Goal: Transaction & Acquisition: Obtain resource

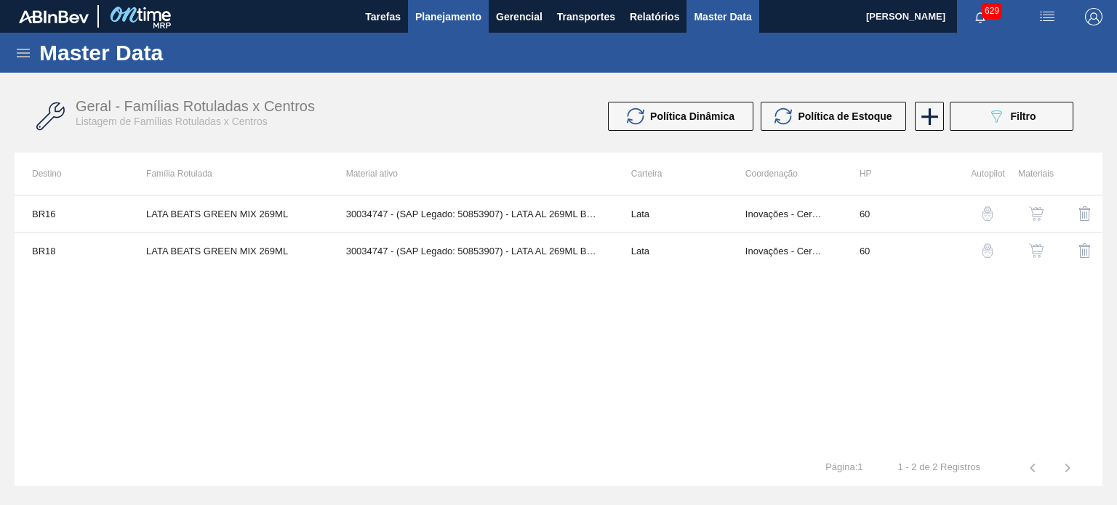
click at [445, 20] on span "Planejamento" at bounding box center [448, 16] width 66 height 17
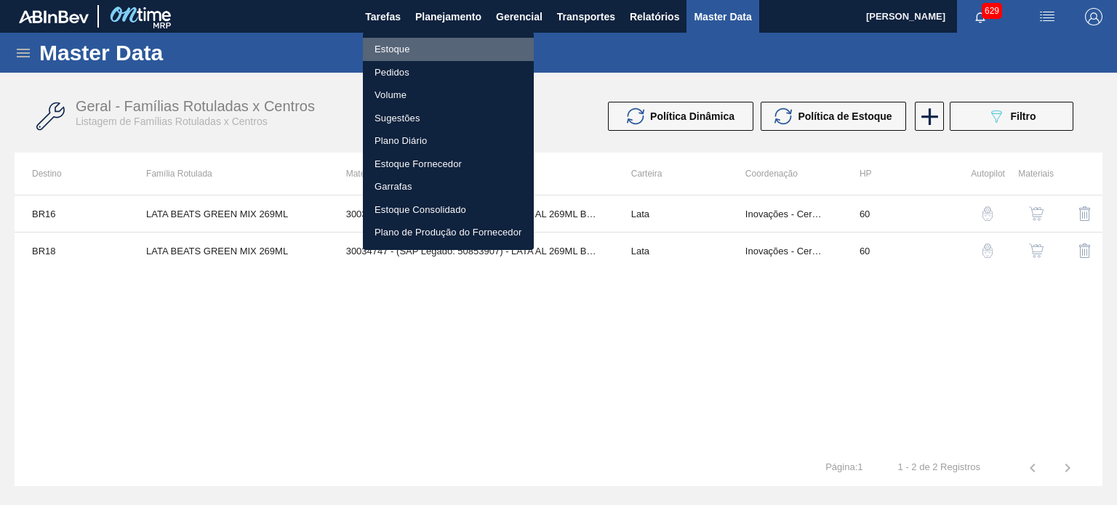
click at [393, 49] on li "Estoque" at bounding box center [448, 49] width 171 height 23
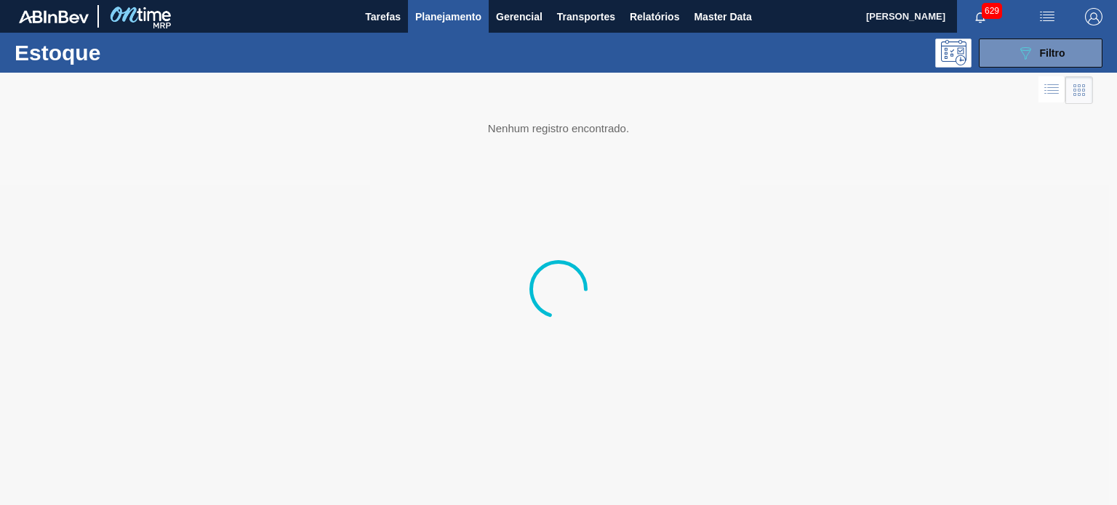
click at [456, 21] on span "Planejamento" at bounding box center [448, 16] width 66 height 17
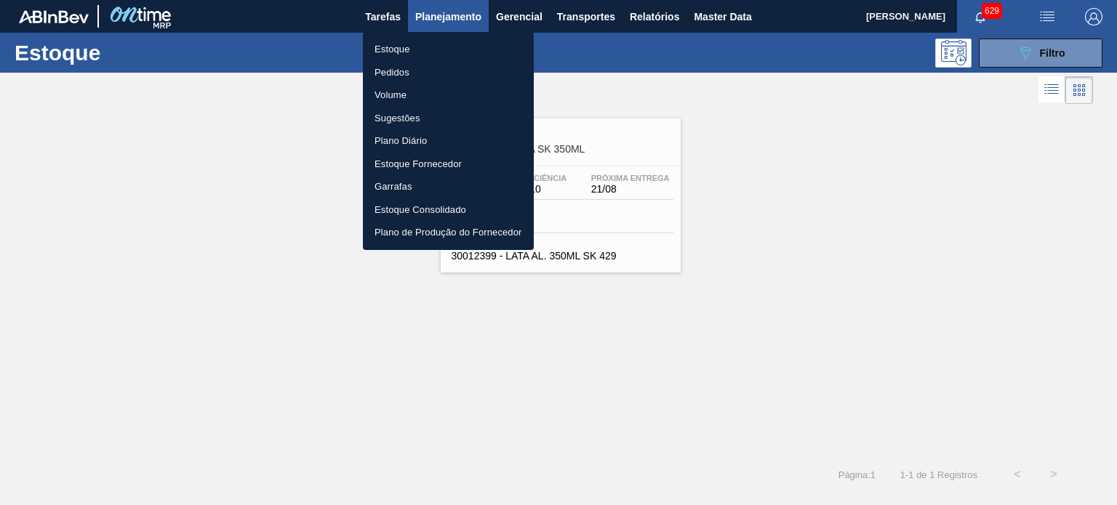
click at [633, 63] on div at bounding box center [558, 252] width 1117 height 505
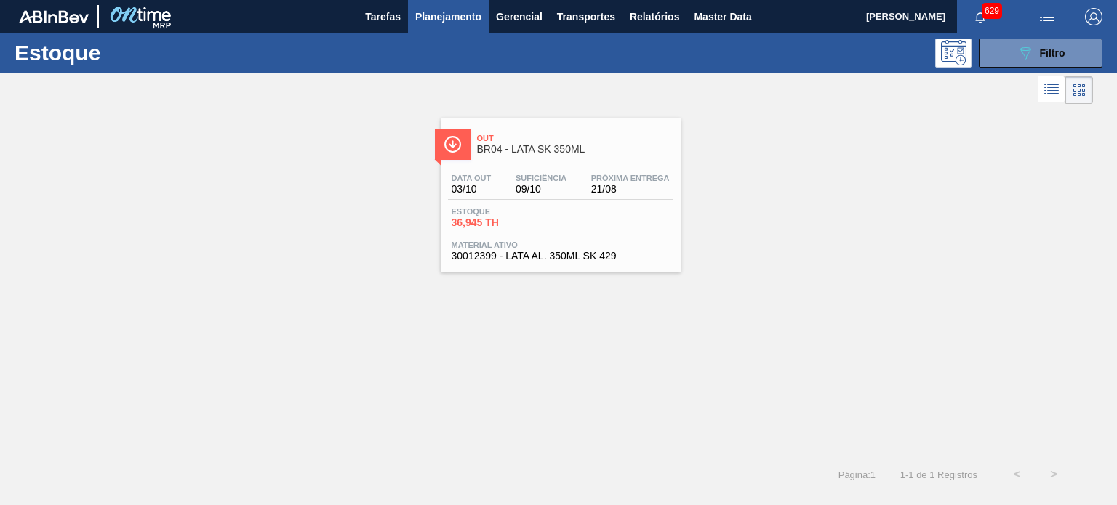
click at [1000, 57] on button "089F7B8B-B2A5-4AFE-B5C0-19BA573D28AC Filtro" at bounding box center [1040, 53] width 124 height 29
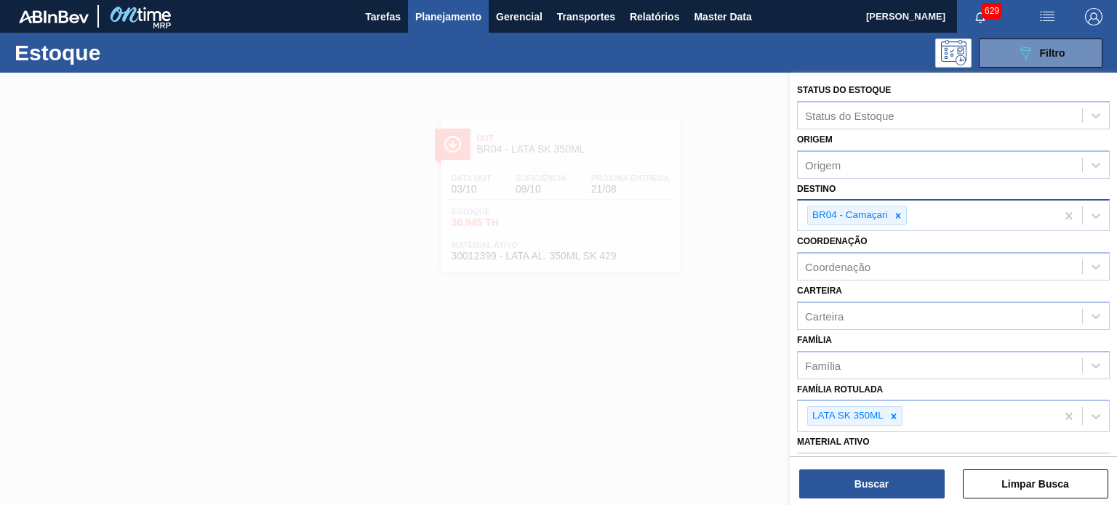
click at [910, 214] on div "BR04 - Camaçari" at bounding box center [926, 216] width 258 height 30
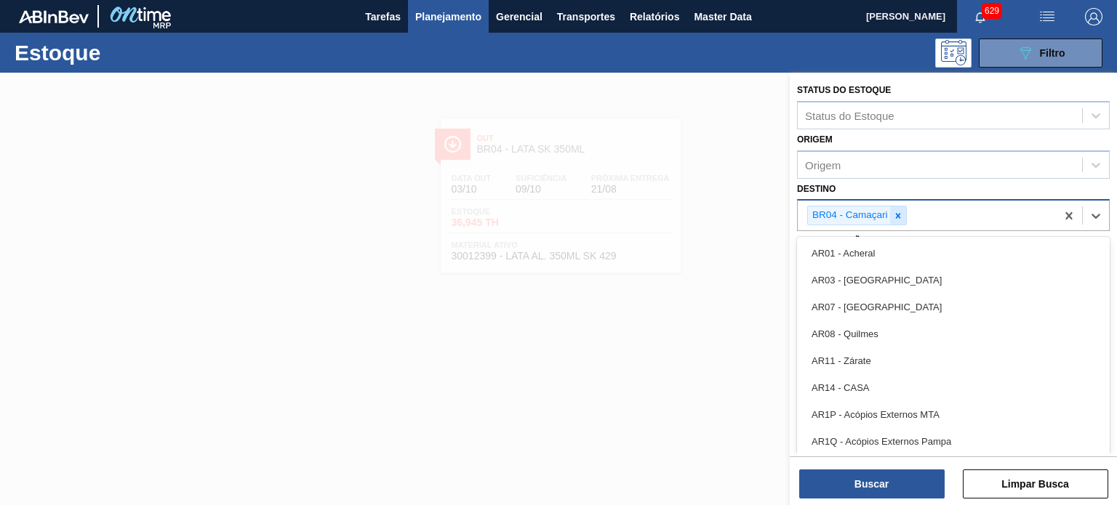
click at [900, 214] on icon at bounding box center [898, 216] width 10 height 10
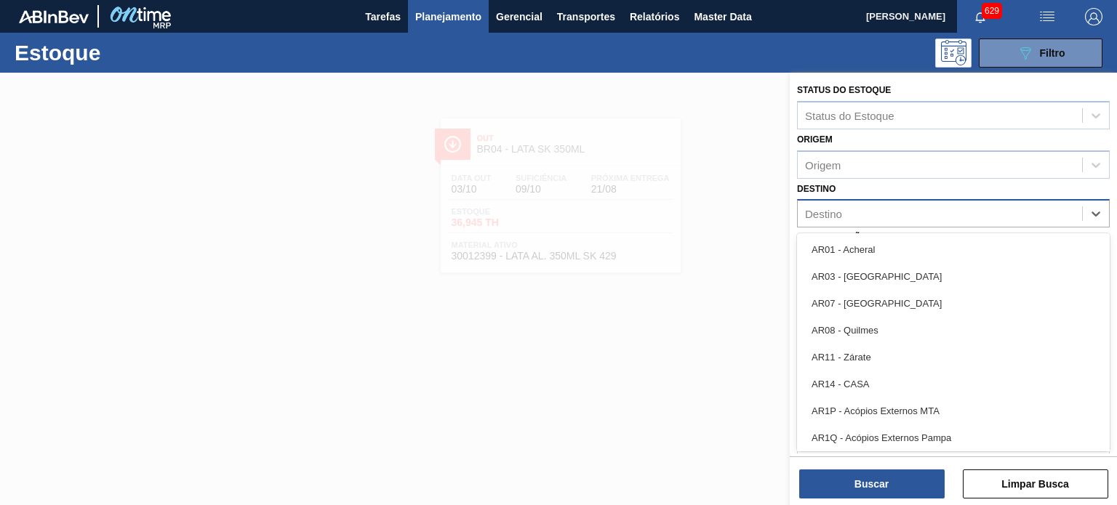
click at [904, 214] on div "Destino" at bounding box center [939, 214] width 284 height 21
type input "b"
type input "ju"
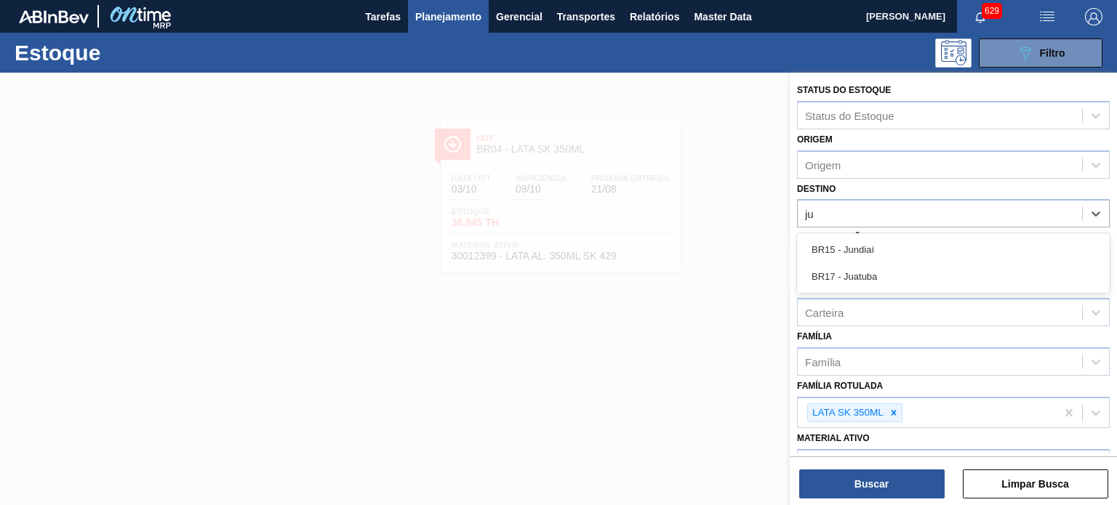
click at [845, 291] on div "BR15 - Jundiaí BR17 - [GEOGRAPHIC_DATA]" at bounding box center [953, 263] width 313 height 60
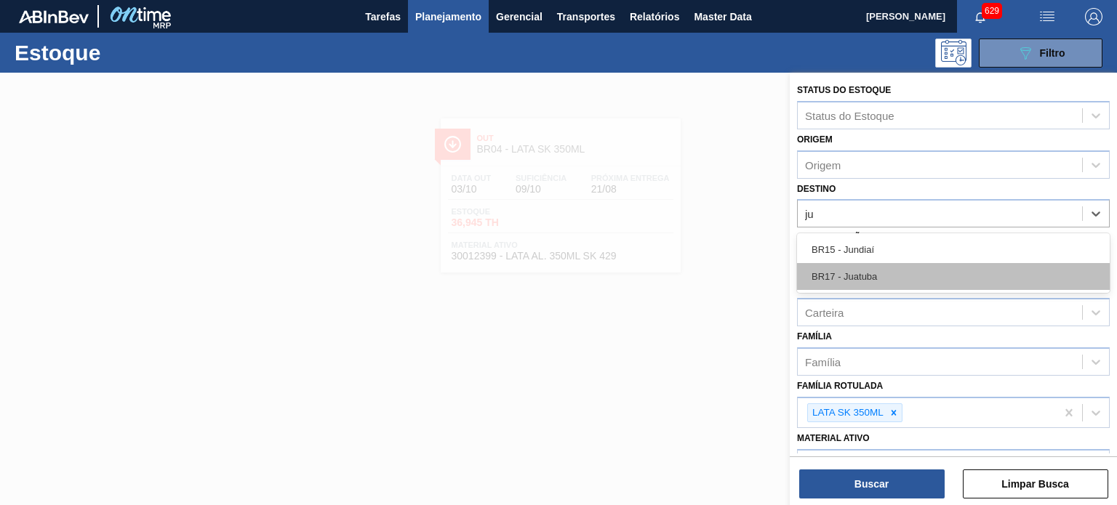
click at [846, 281] on div "BR17 - Juatuba" at bounding box center [953, 276] width 313 height 27
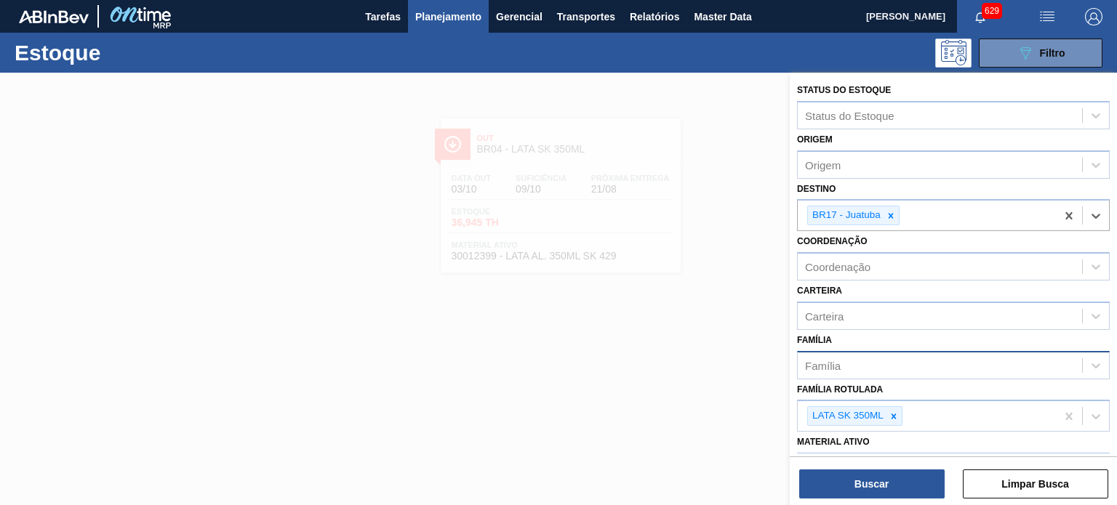
scroll to position [121, 0]
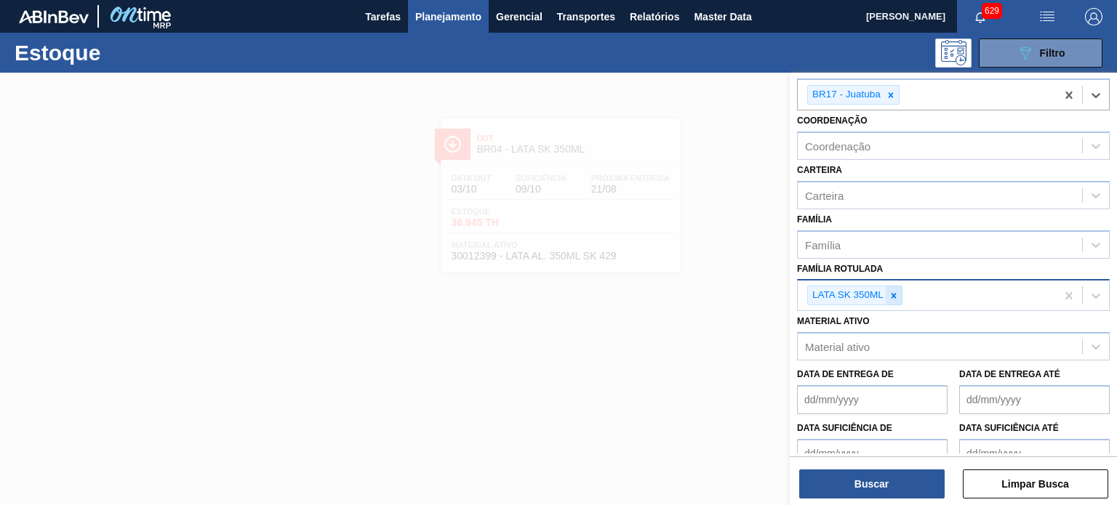
click at [891, 293] on icon at bounding box center [893, 295] width 5 height 5
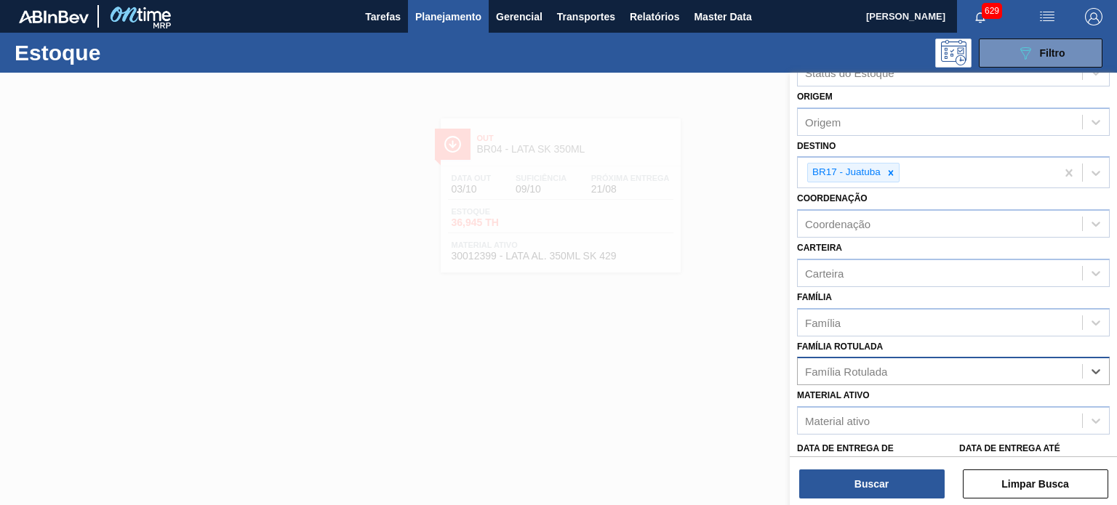
scroll to position [0, 0]
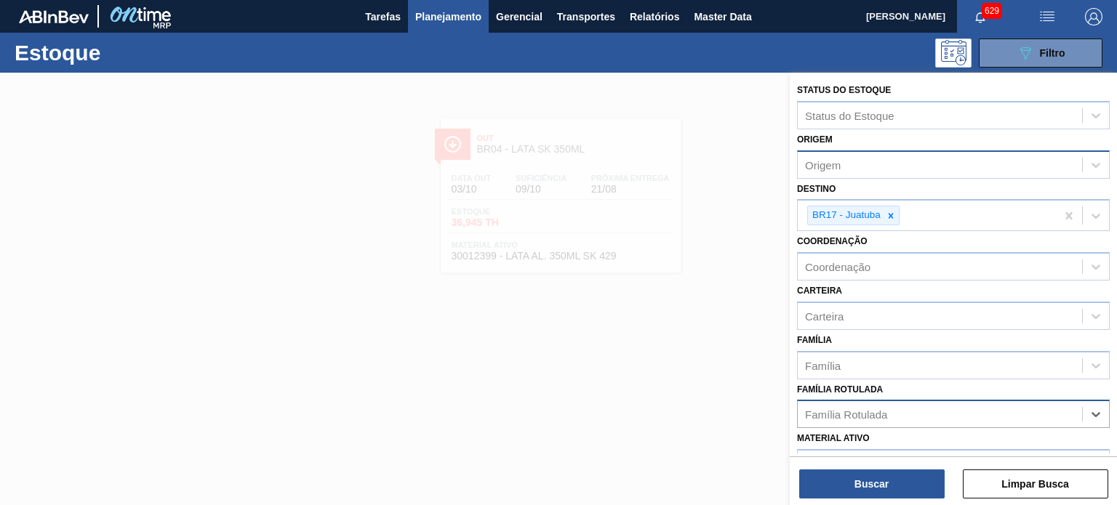
click at [865, 168] on div "Origem" at bounding box center [939, 164] width 284 height 21
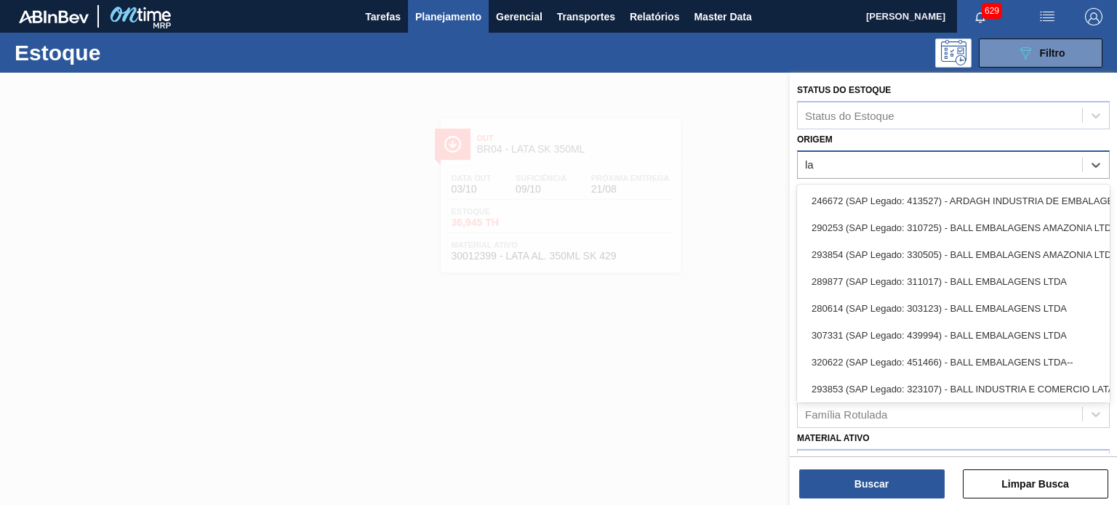
type input "lat"
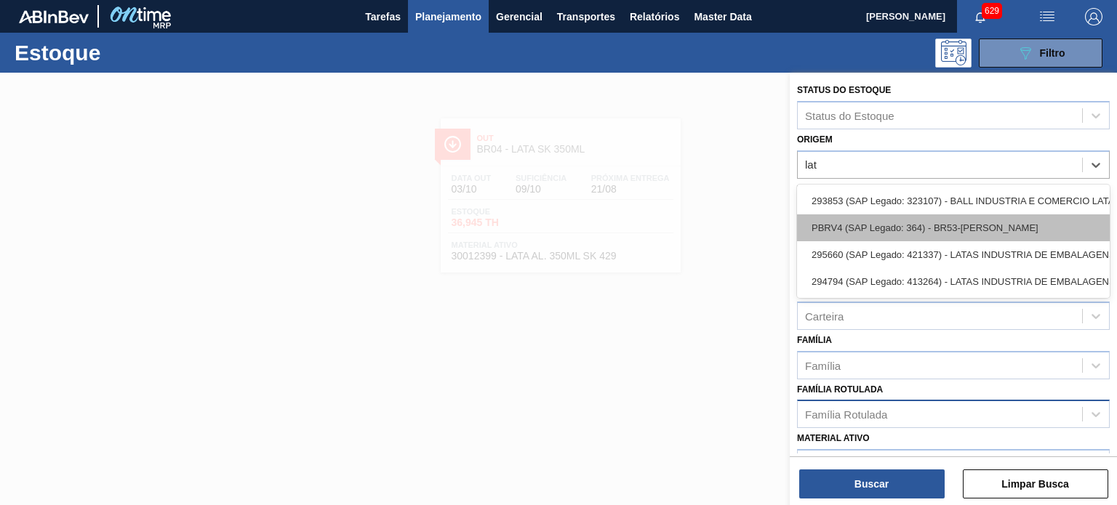
click at [866, 229] on div "PBRV4 (SAP Legado: 364) - BR53-[PERSON_NAME]" at bounding box center [953, 227] width 313 height 27
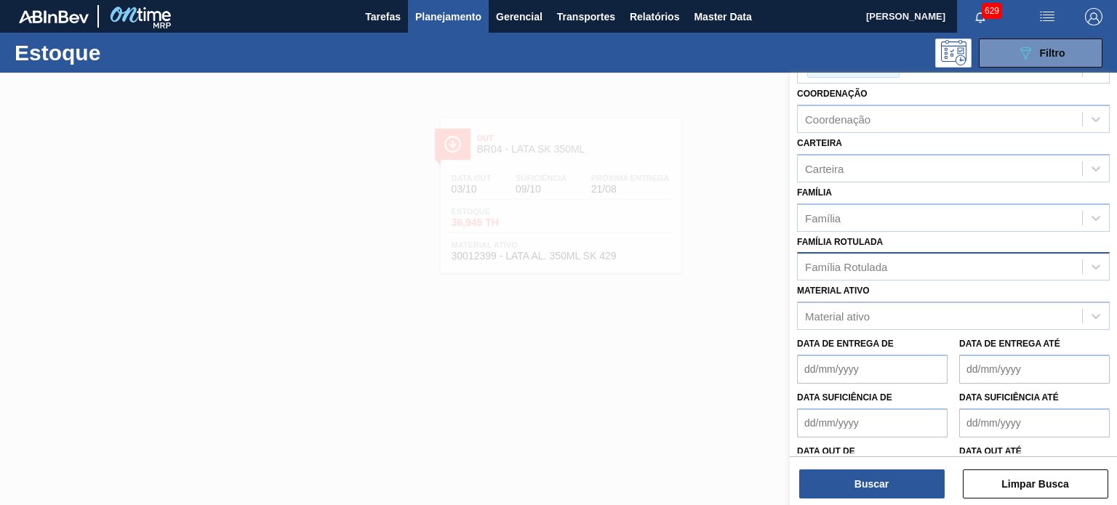
scroll to position [192, 0]
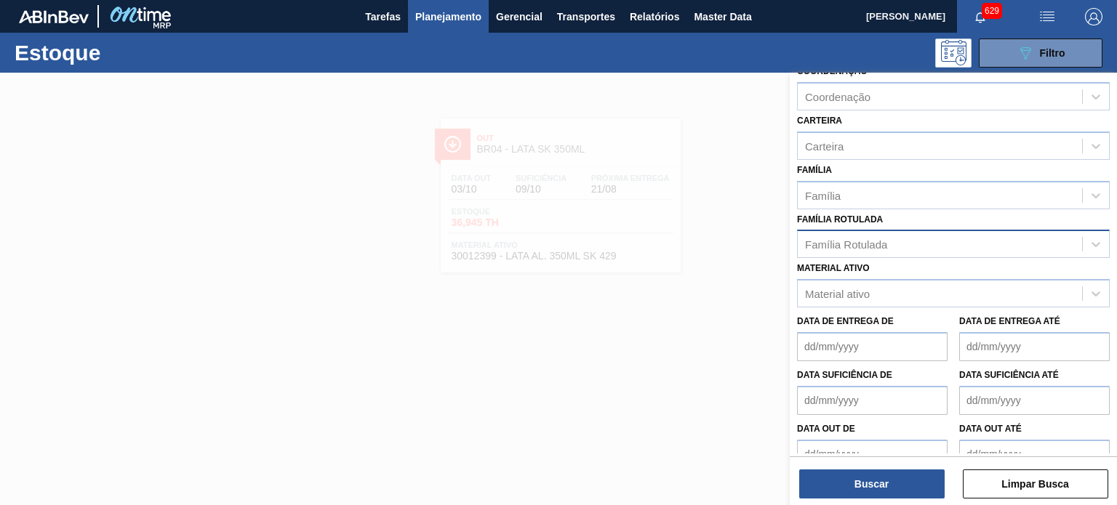
click at [845, 238] on div "Família Rotulada" at bounding box center [846, 244] width 82 height 12
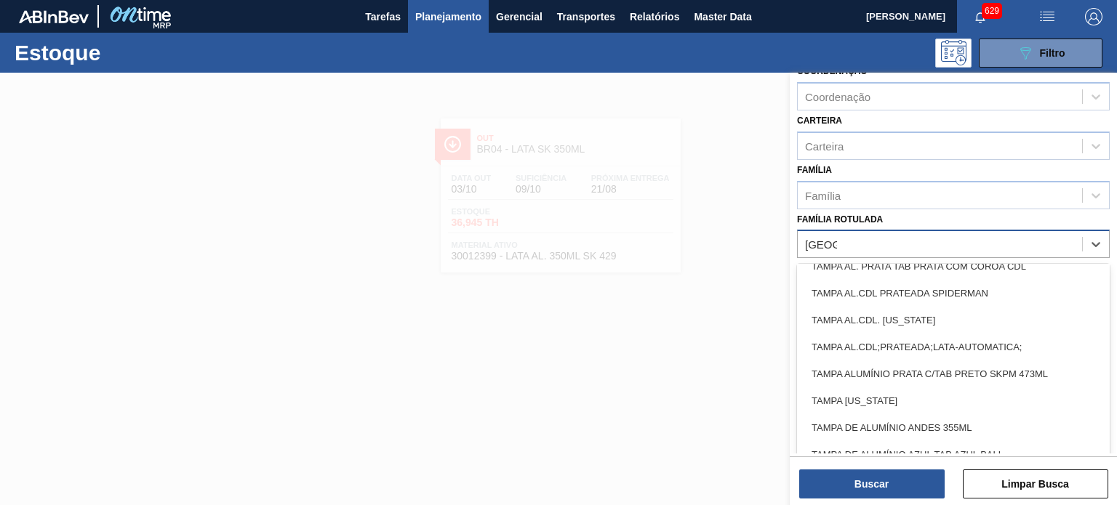
scroll to position [727, 0]
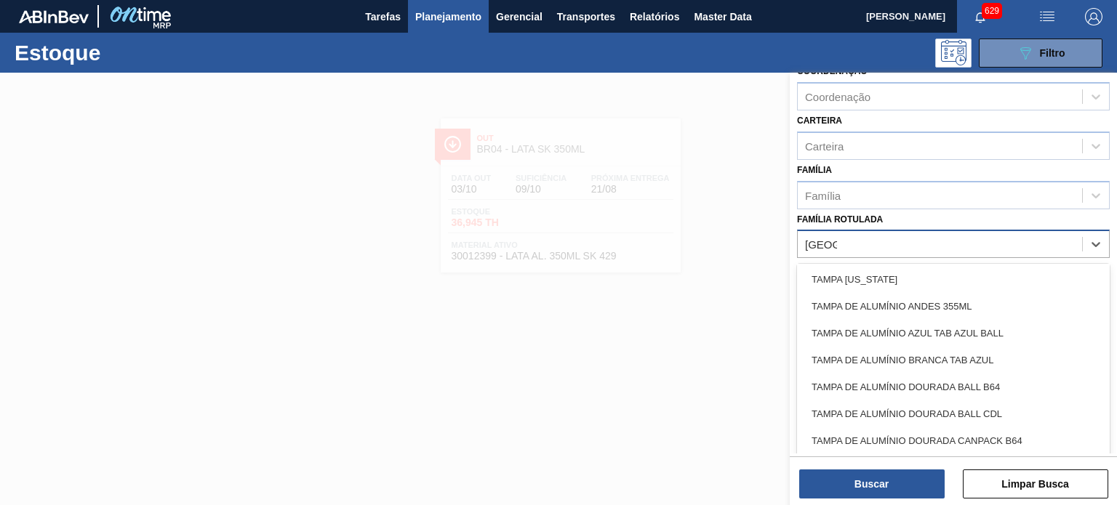
type Rotulada "[GEOGRAPHIC_DATA]"
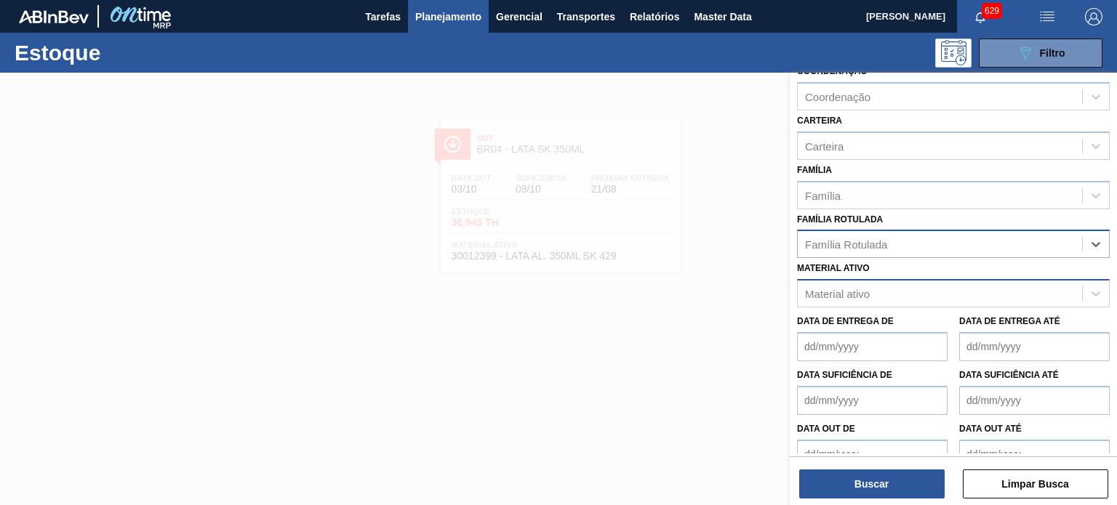
click at [840, 288] on div "Material ativo" at bounding box center [837, 294] width 65 height 12
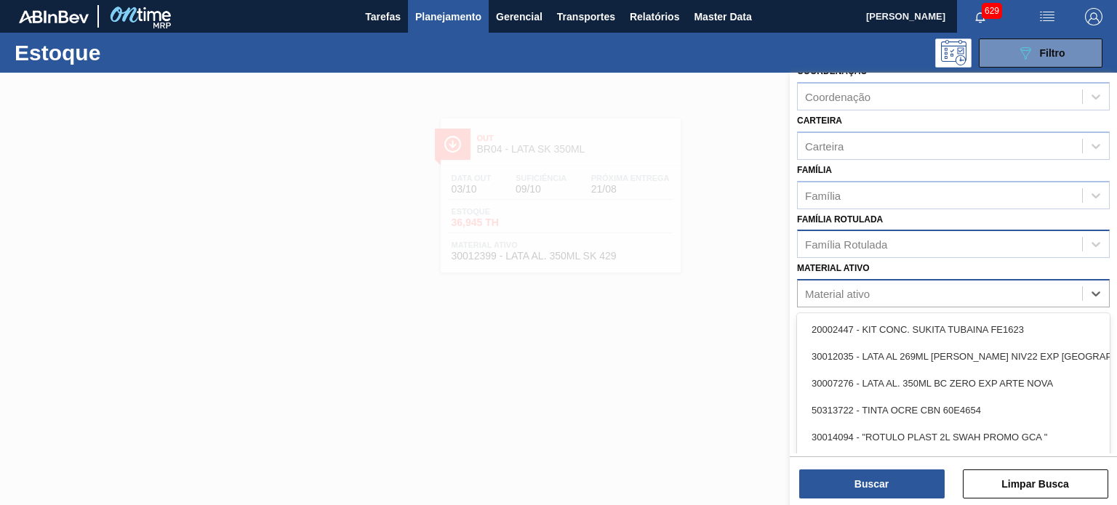
paste ativo "20002048"
type ativo "20002048"
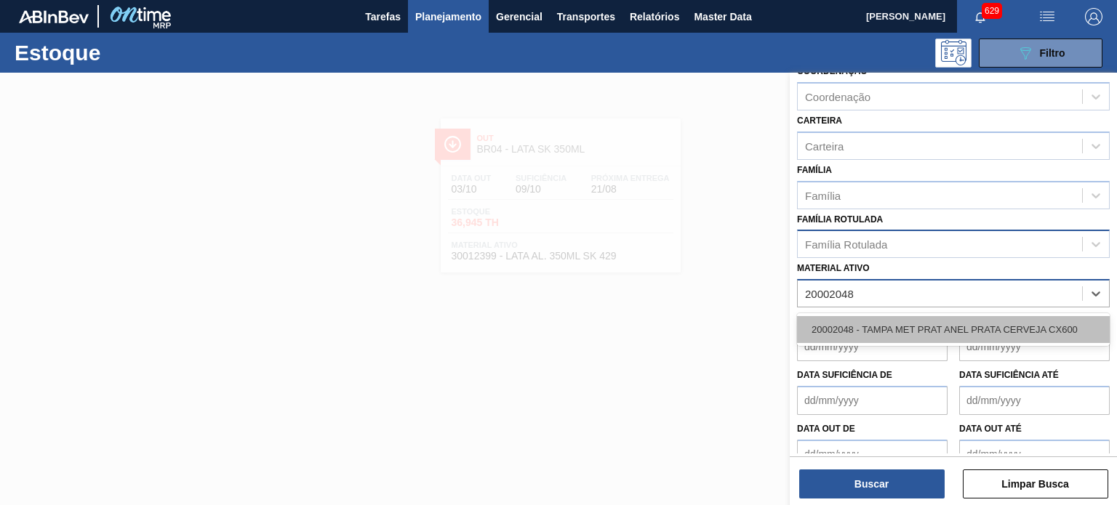
click at [877, 316] on div "20002048 - TAMPA MET PRAT ANEL PRATA CERVEJA CX600" at bounding box center [953, 329] width 313 height 27
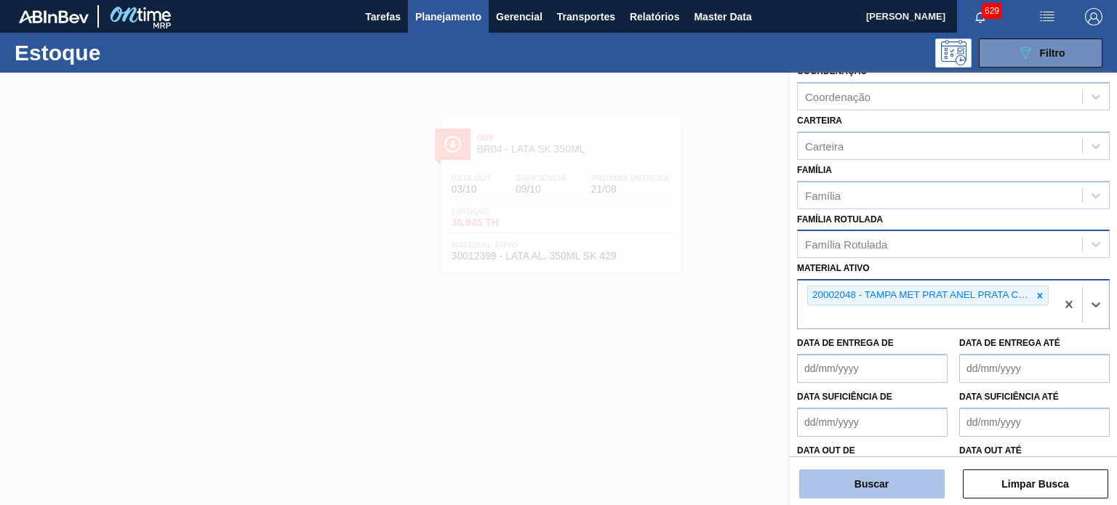
click at [866, 474] on button "Buscar" at bounding box center [871, 484] width 145 height 29
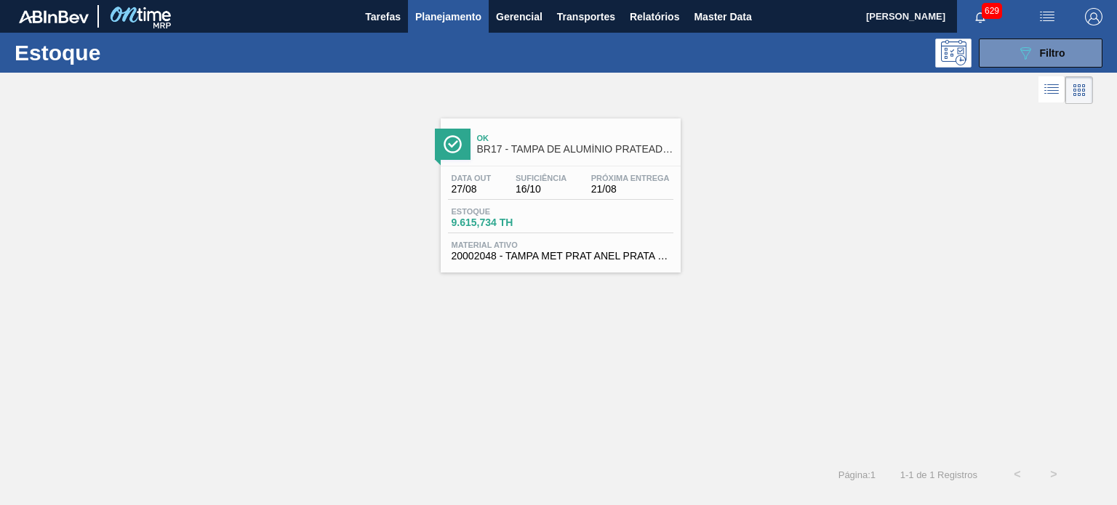
click at [568, 153] on span "BR17 - TAMPA DE ALUMÍNIO PRATEADA MINAS" at bounding box center [575, 149] width 196 height 11
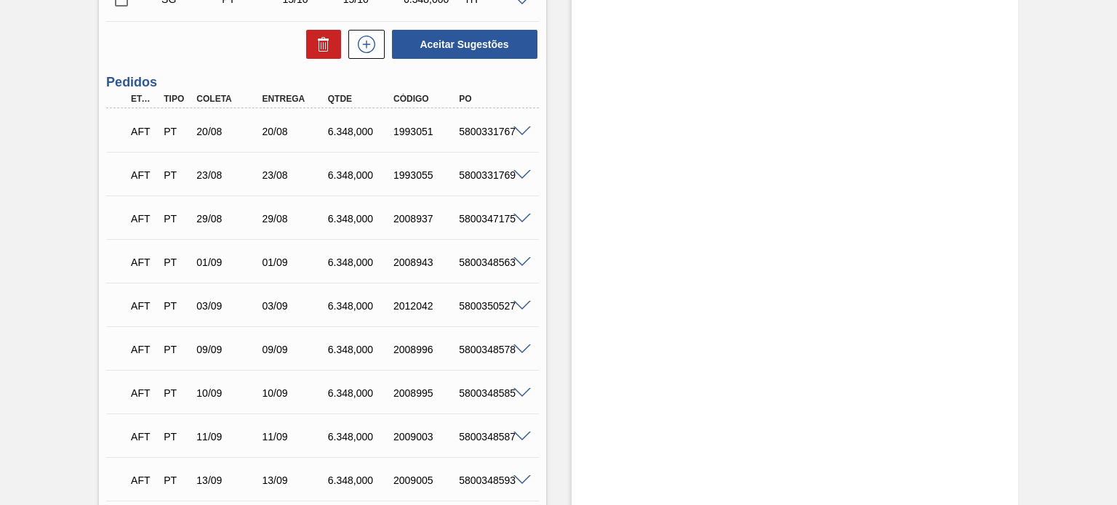
scroll to position [467, 0]
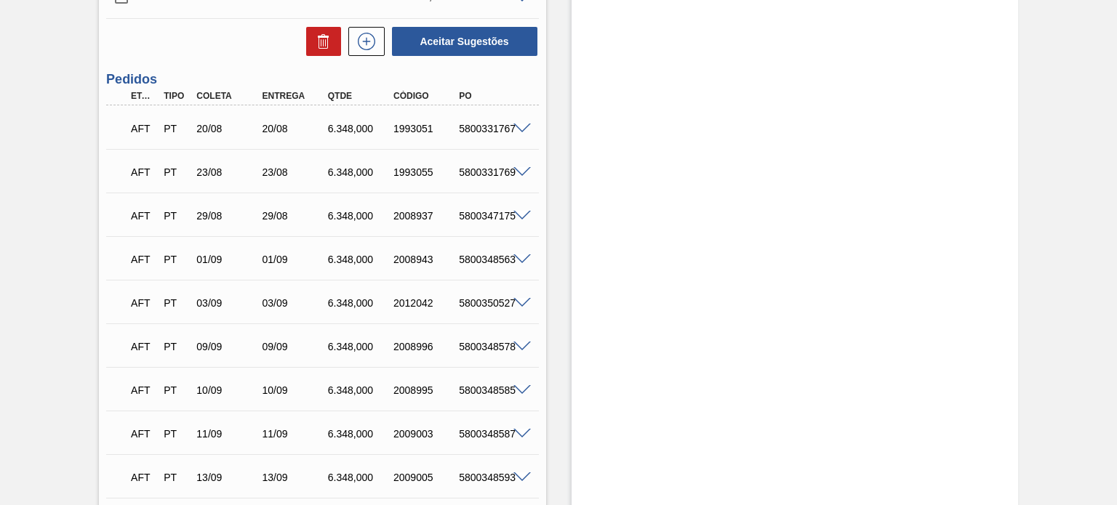
click at [522, 129] on span at bounding box center [521, 129] width 17 height 11
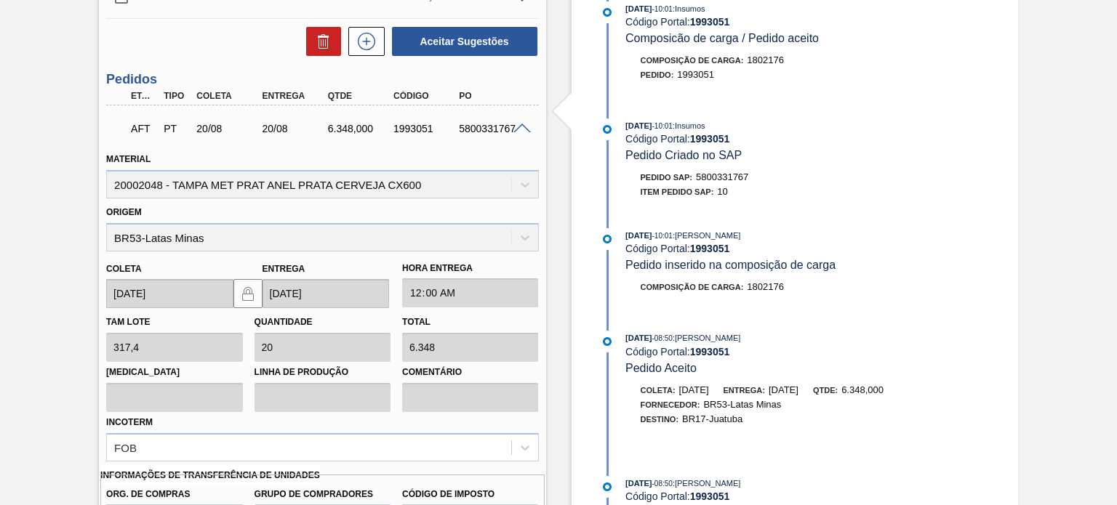
click at [521, 129] on span at bounding box center [521, 129] width 17 height 11
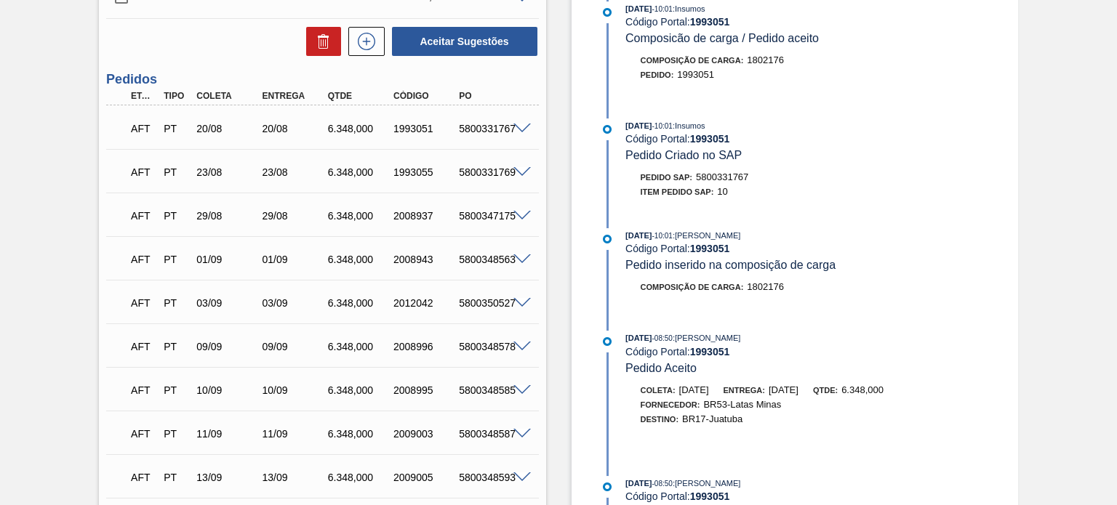
click at [513, 97] on div "PO" at bounding box center [491, 96] width 72 height 10
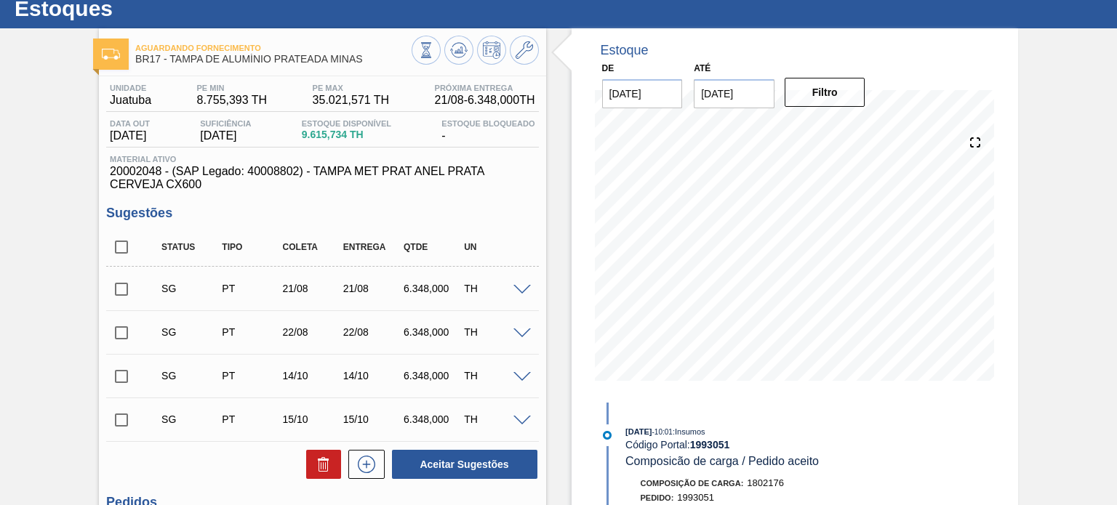
scroll to position [0, 0]
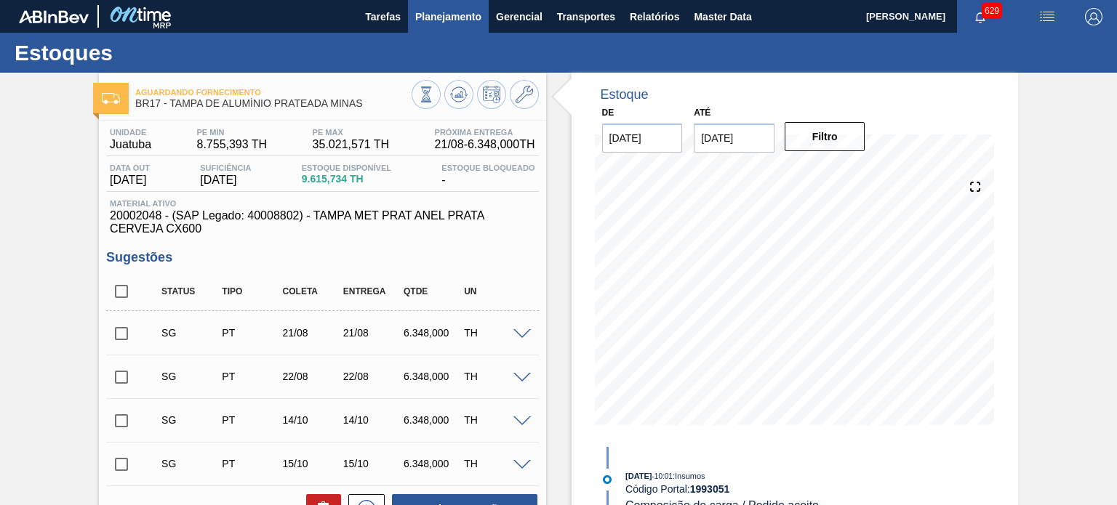
click at [449, 23] on span "Planejamento" at bounding box center [448, 16] width 66 height 17
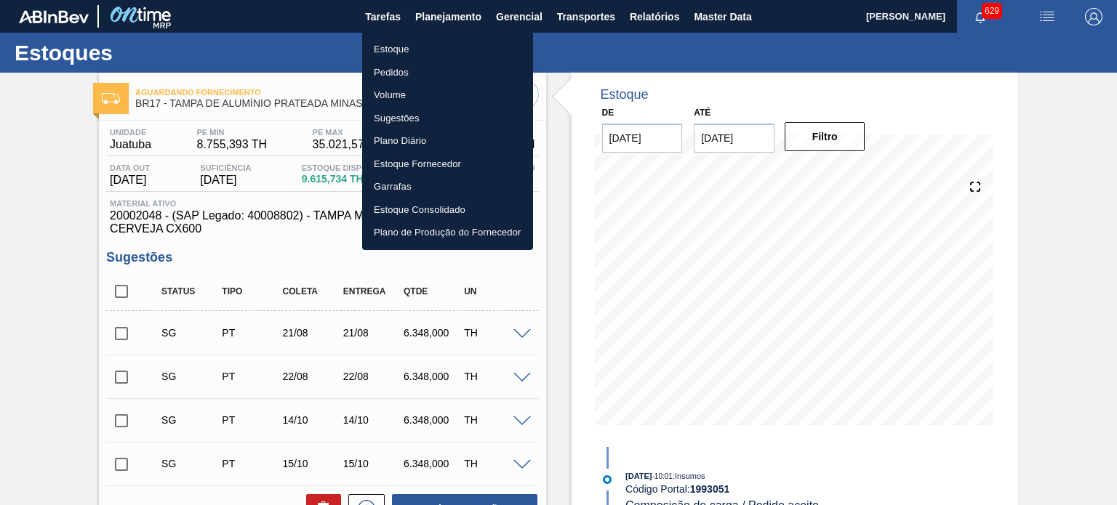
click at [395, 69] on li "Pedidos" at bounding box center [447, 72] width 171 height 23
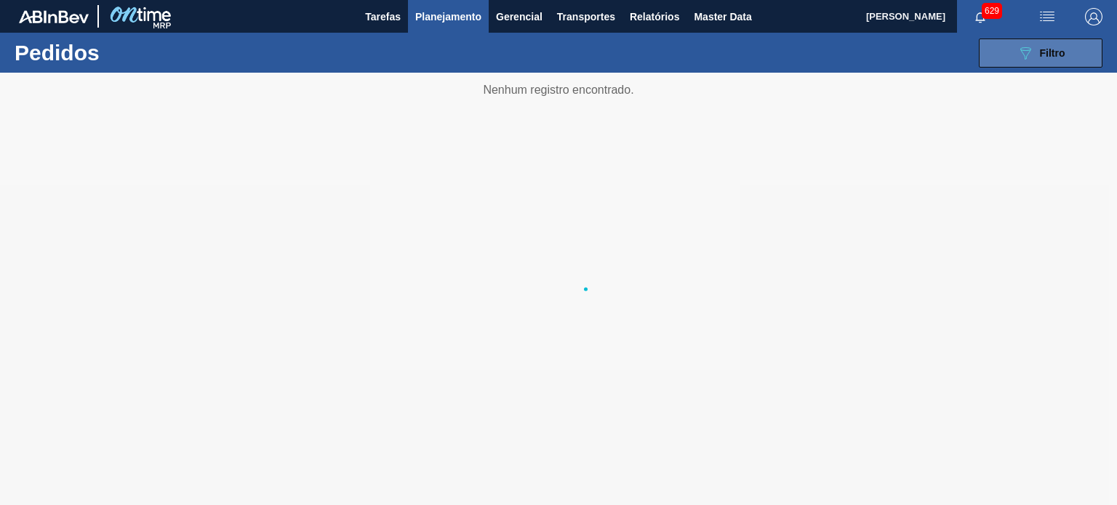
click at [1047, 52] on span "Filtro" at bounding box center [1051, 53] width 25 height 12
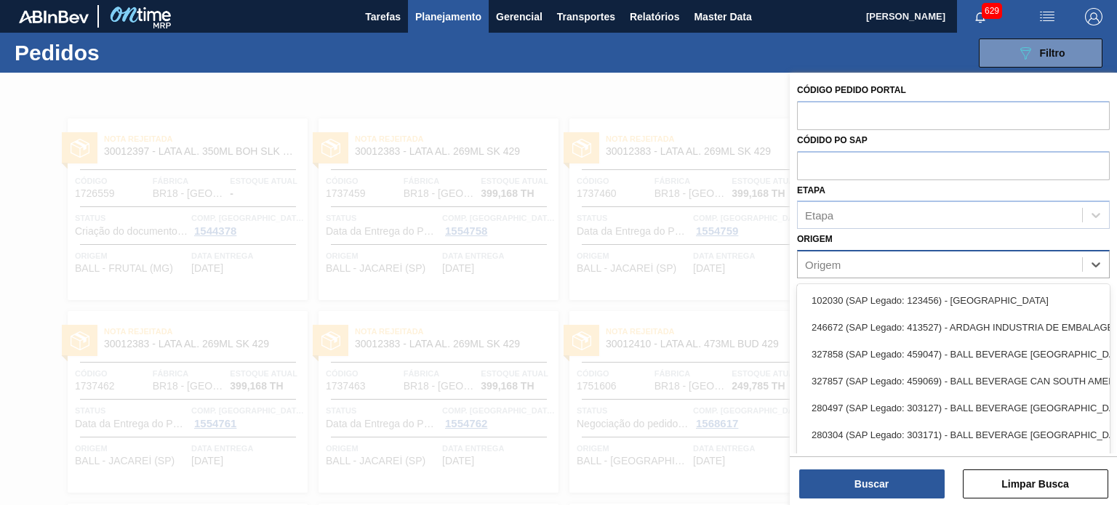
click at [818, 268] on div "Origem" at bounding box center [823, 265] width 36 height 12
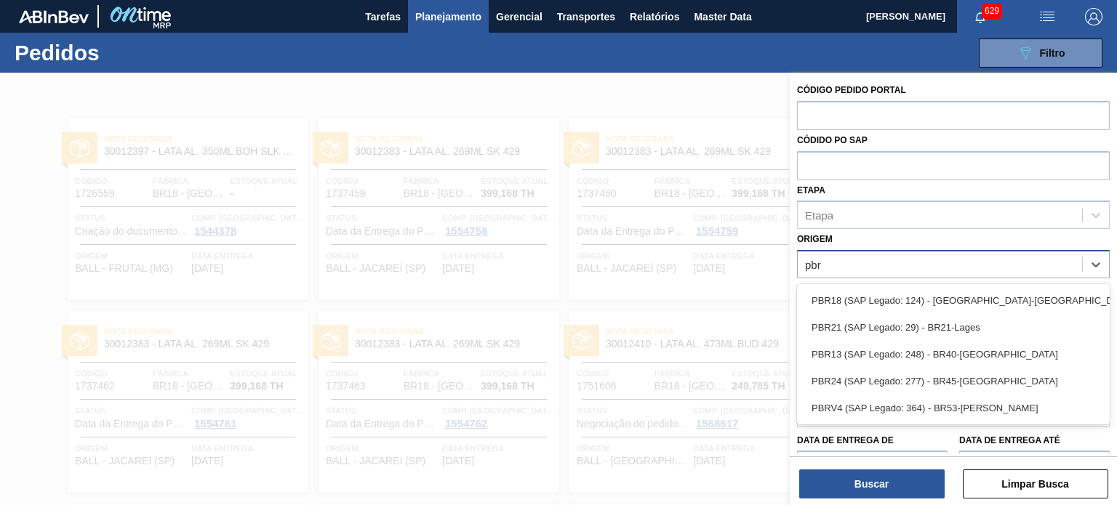
type input "pbrv"
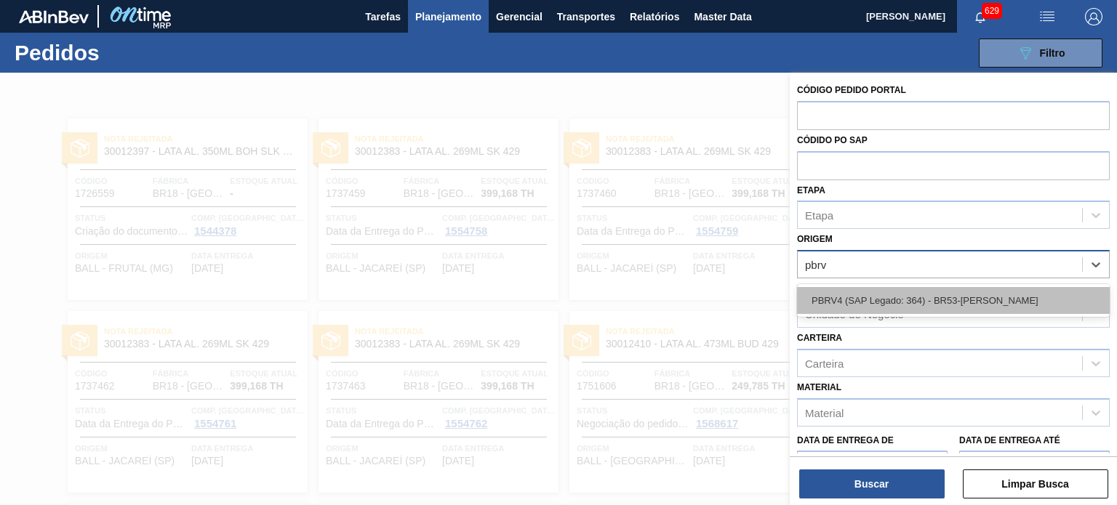
click at [846, 306] on div "PBRV4 (SAP Legado: 364) - BR53-[PERSON_NAME]" at bounding box center [953, 300] width 313 height 27
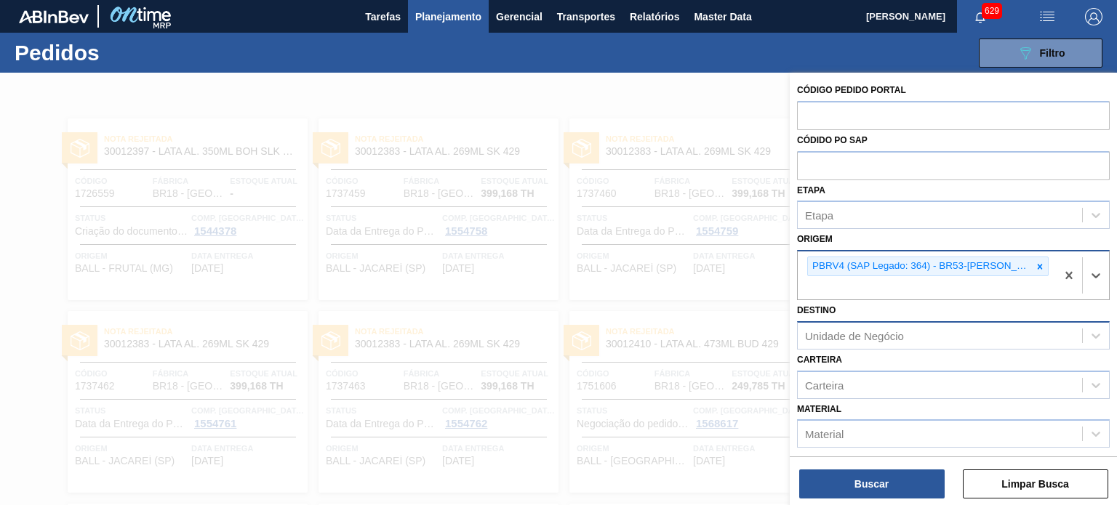
click at [873, 329] on div "Unidade de Negócio" at bounding box center [854, 335] width 99 height 12
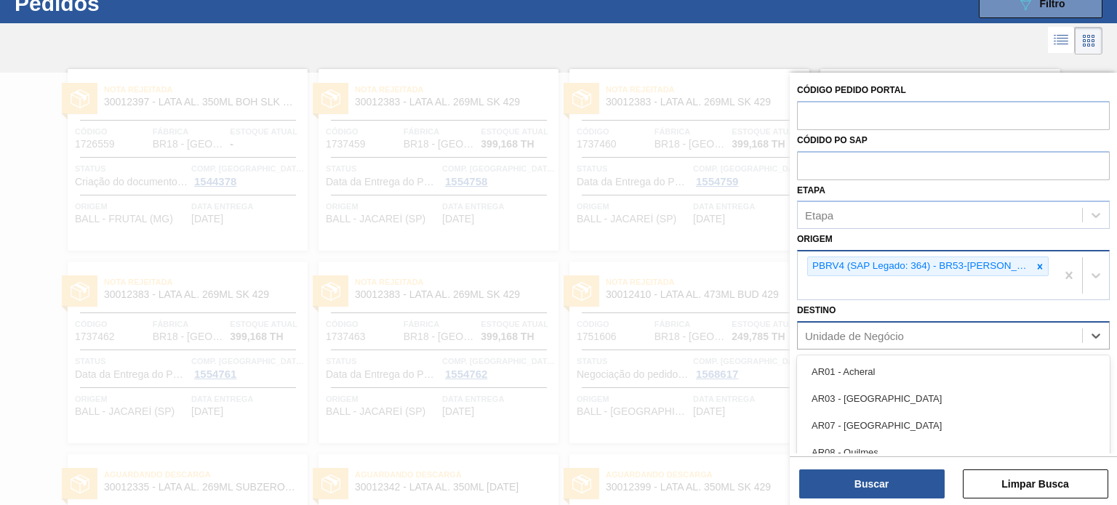
scroll to position [54, 0]
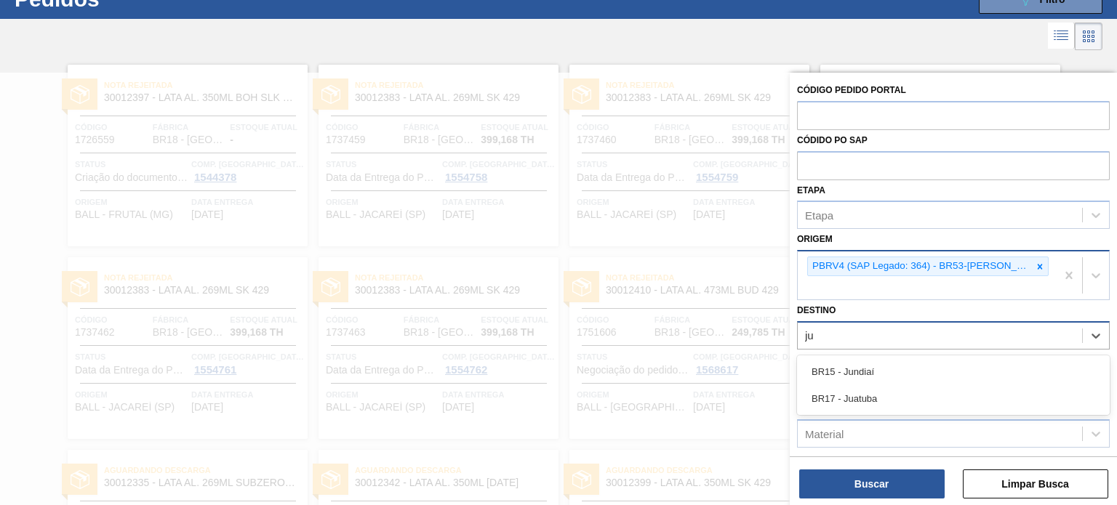
type input "jua"
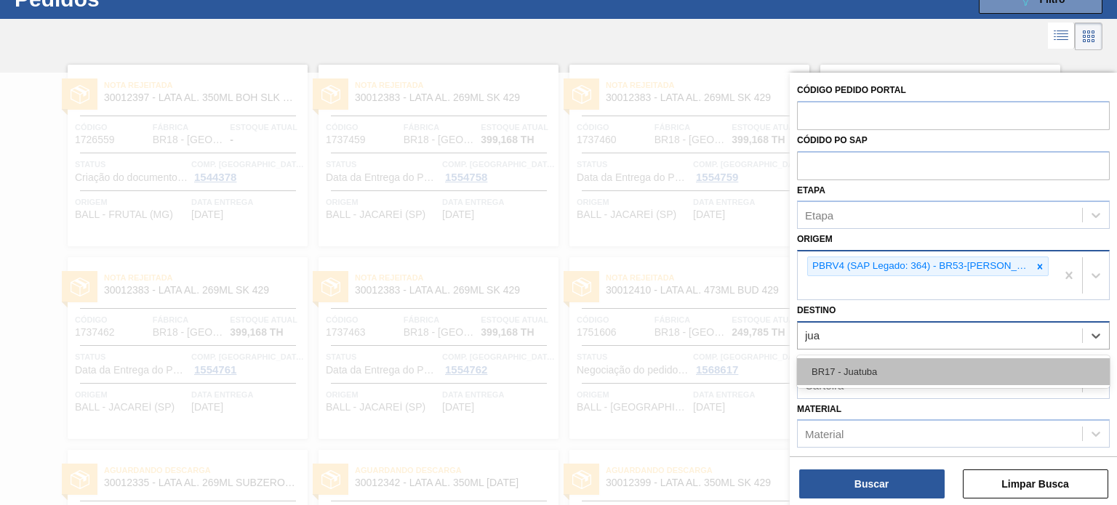
click at [877, 358] on div "BR17 - Juatuba" at bounding box center [953, 371] width 313 height 27
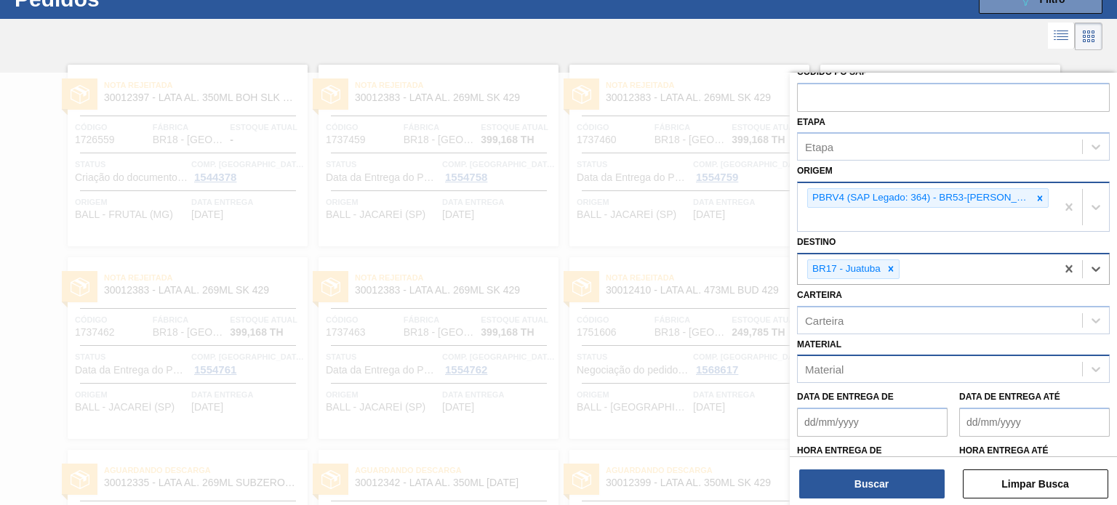
scroll to position [109, 0]
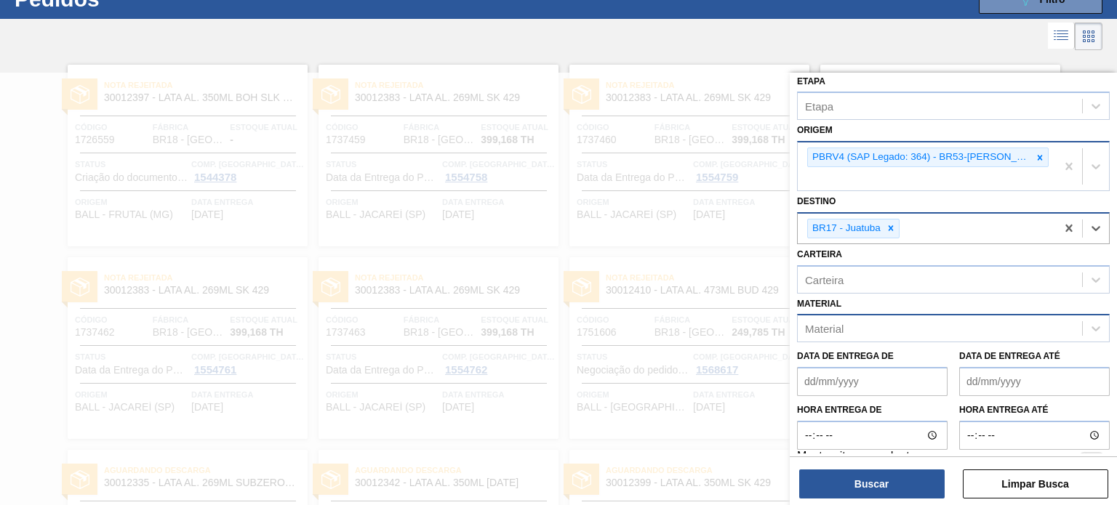
click at [840, 323] on div "Material" at bounding box center [824, 329] width 39 height 12
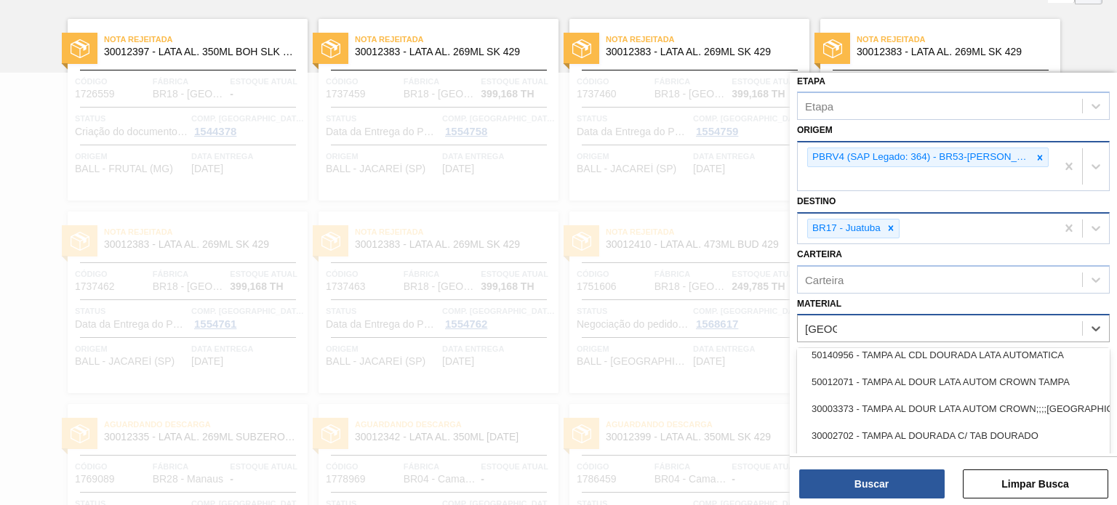
scroll to position [848, 0]
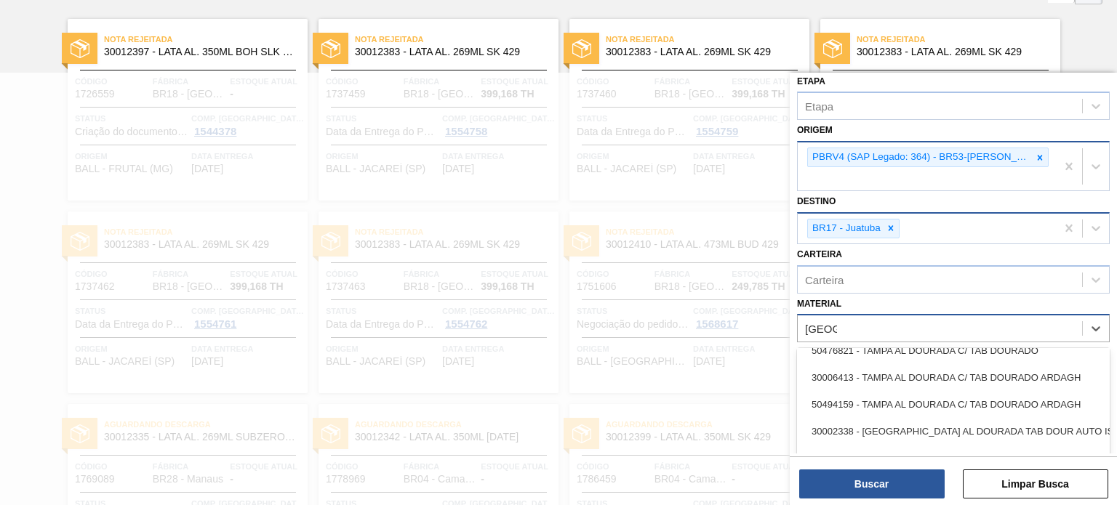
type input "[GEOGRAPHIC_DATA]"
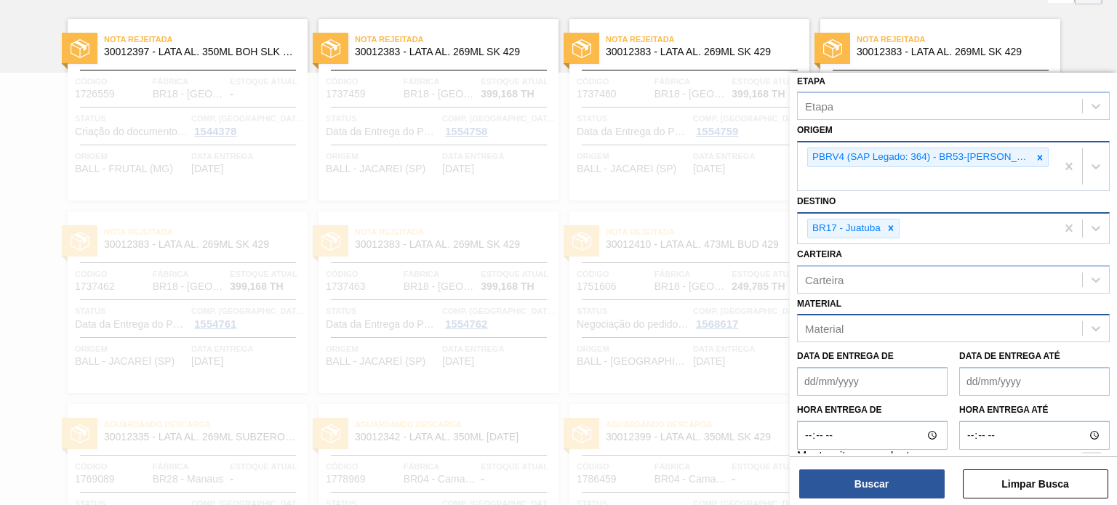
click at [872, 294] on div "Material Material" at bounding box center [953, 318] width 313 height 49
click at [870, 269] on div "Carteira" at bounding box center [939, 279] width 284 height 21
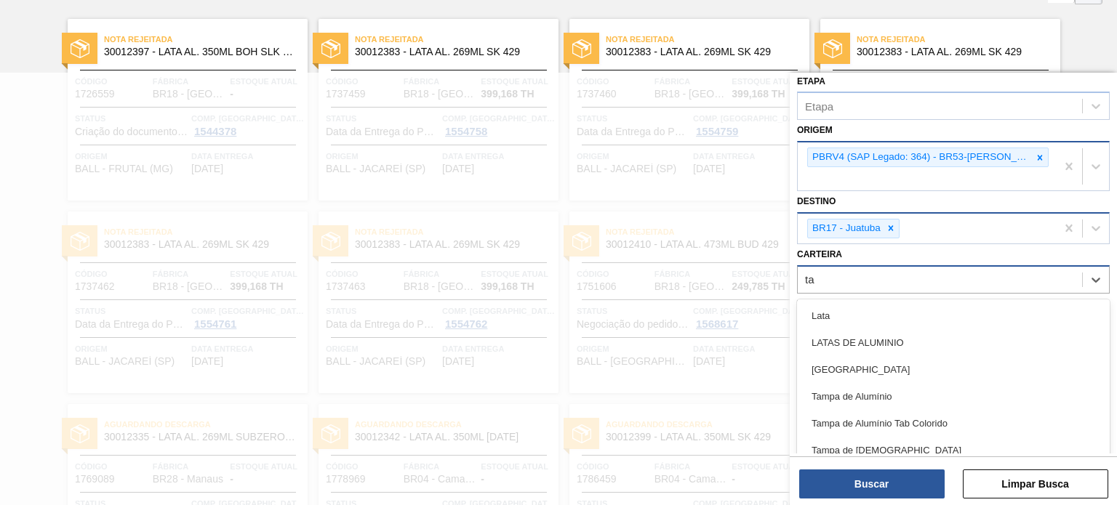
type input "tam"
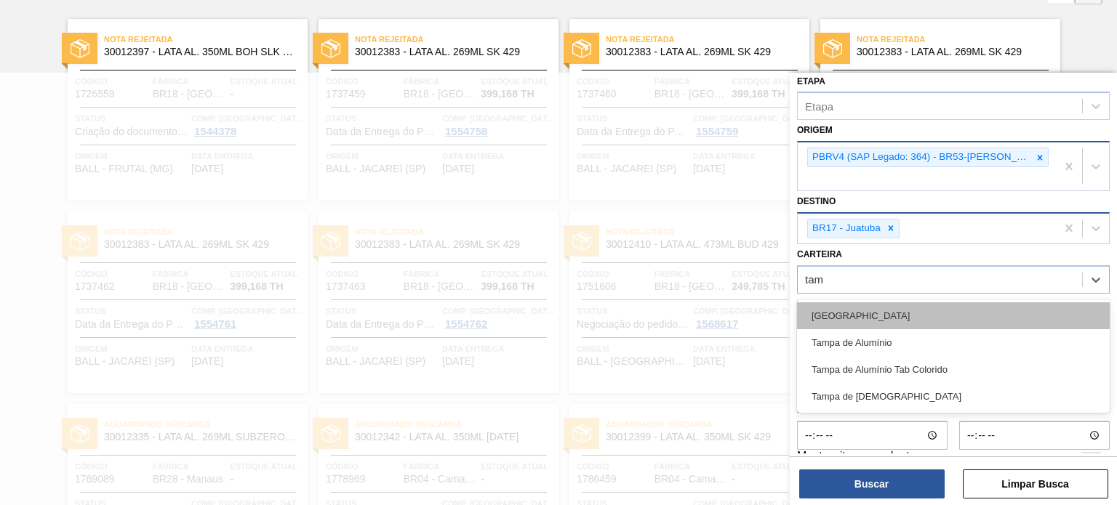
click at [845, 302] on div "[GEOGRAPHIC_DATA]" at bounding box center [953, 315] width 313 height 27
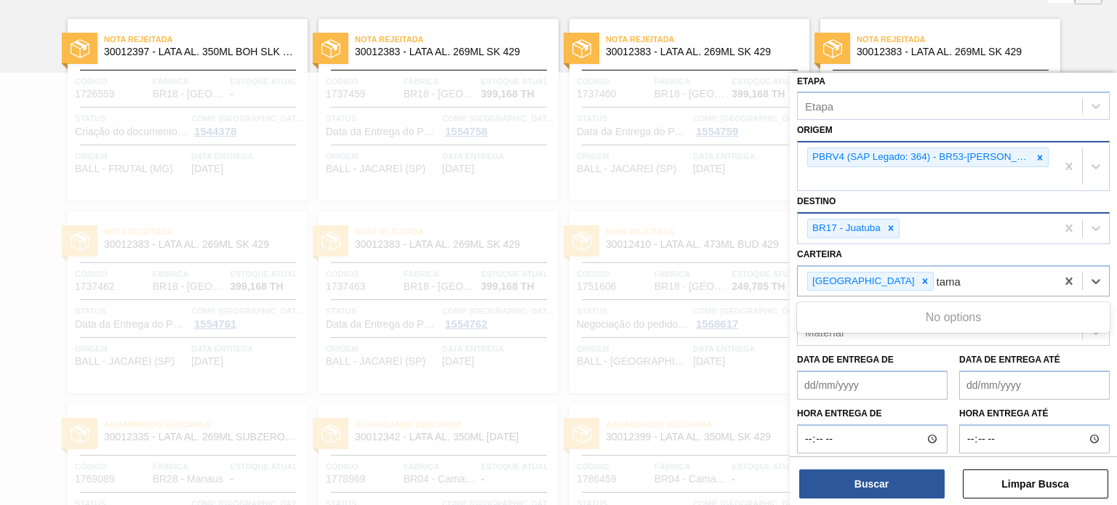
type input "tam"
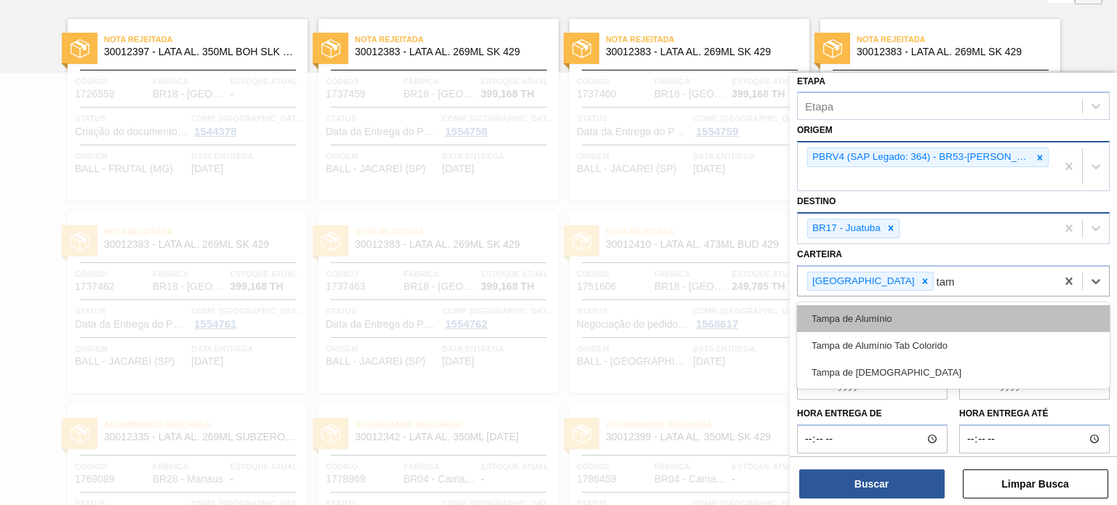
click at [848, 305] on div "Tampa de Alumínio" at bounding box center [953, 318] width 313 height 27
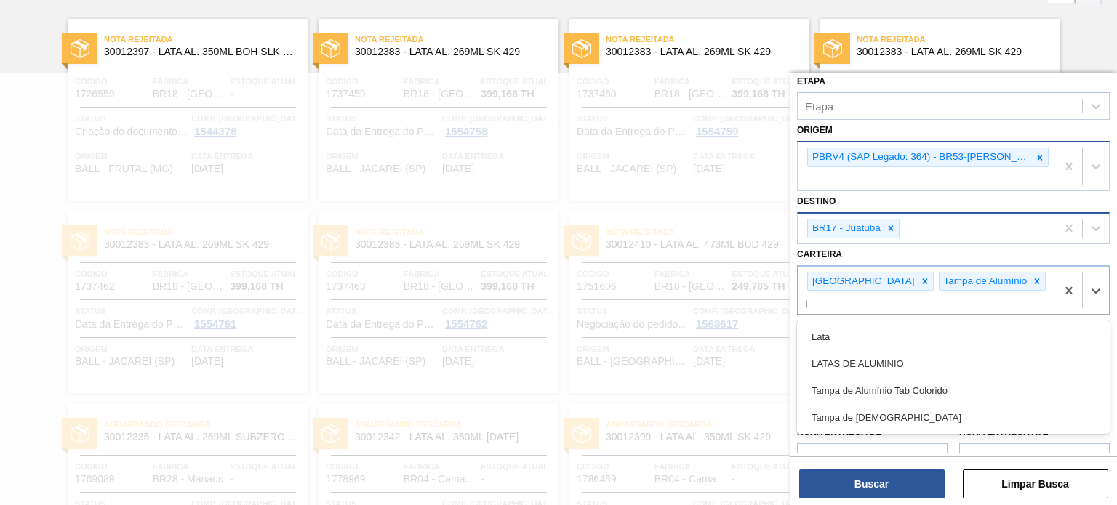
type input "tam"
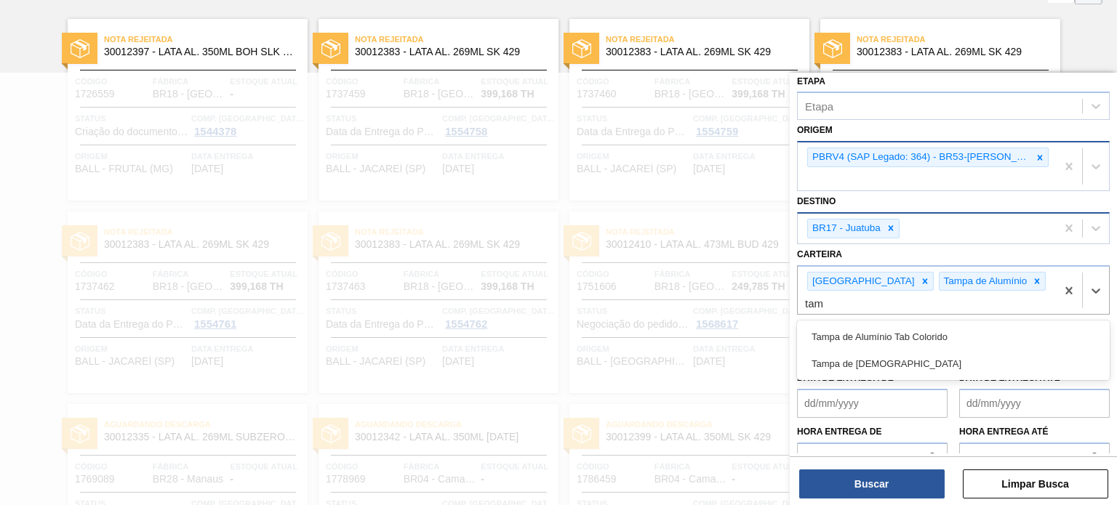
click at [848, 323] on div "Tampa de Alumínio Tab Colorido" at bounding box center [953, 336] width 313 height 27
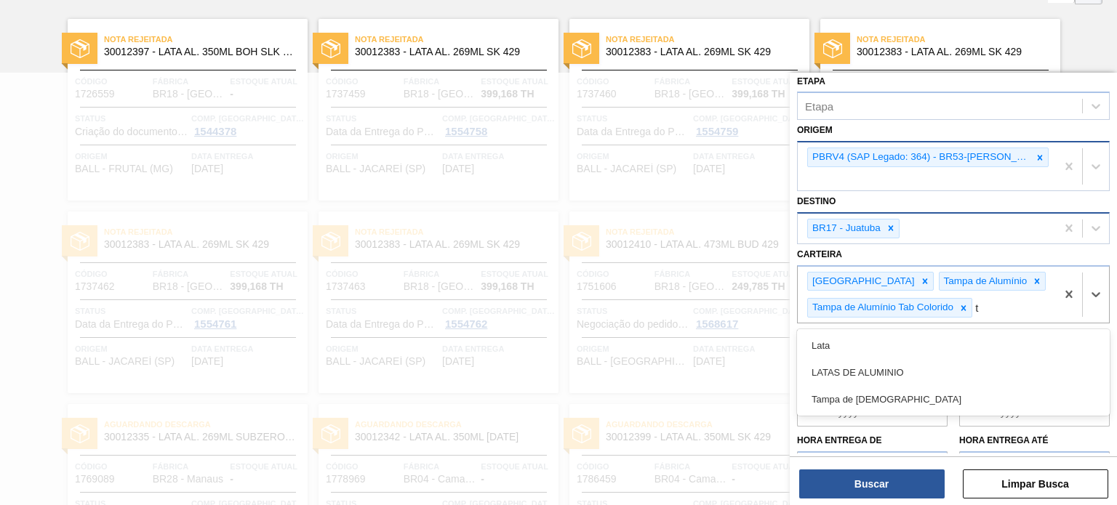
type input "ta"
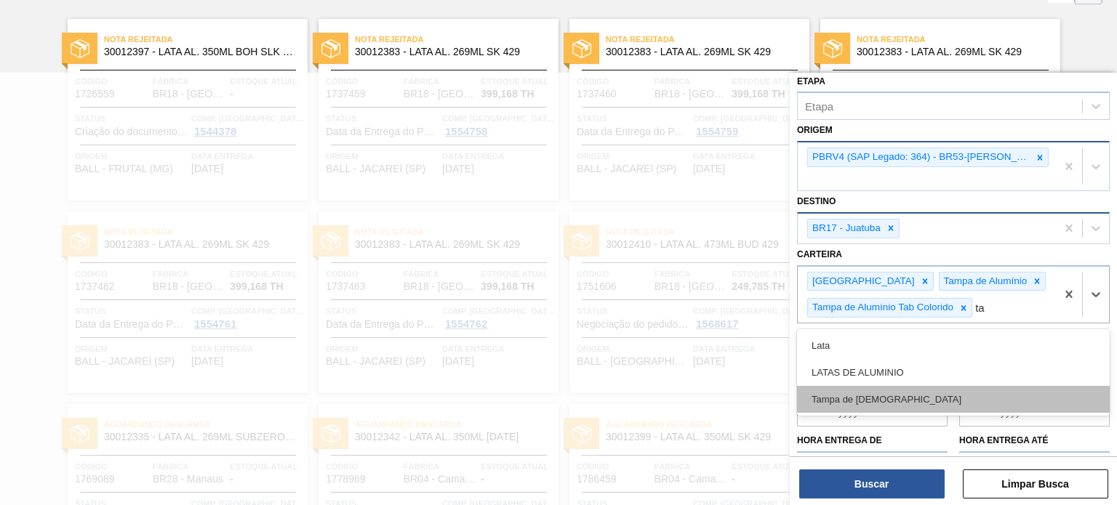
click at [885, 386] on div "Tampa de [DEMOGRAPHIC_DATA]" at bounding box center [953, 399] width 313 height 27
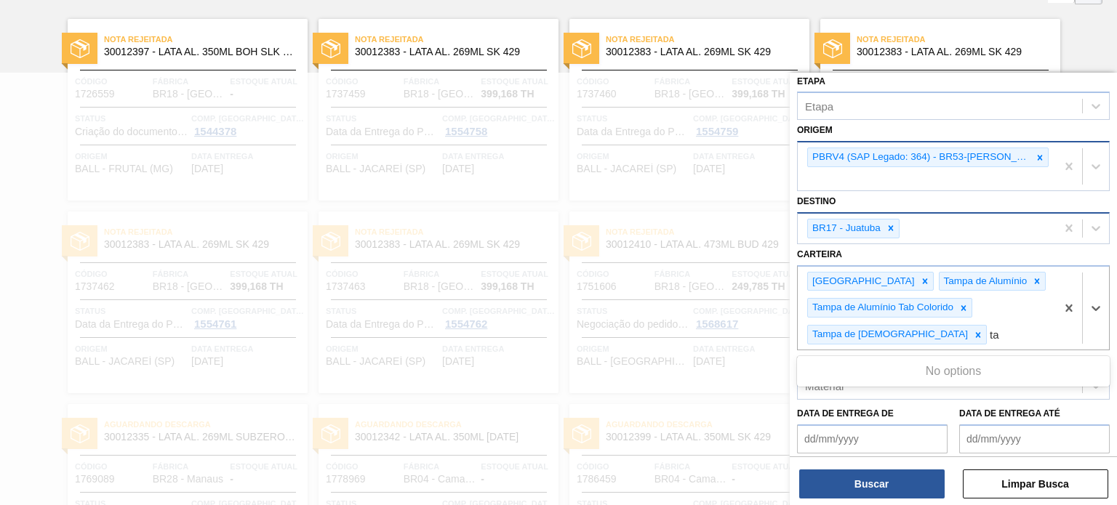
type input "t"
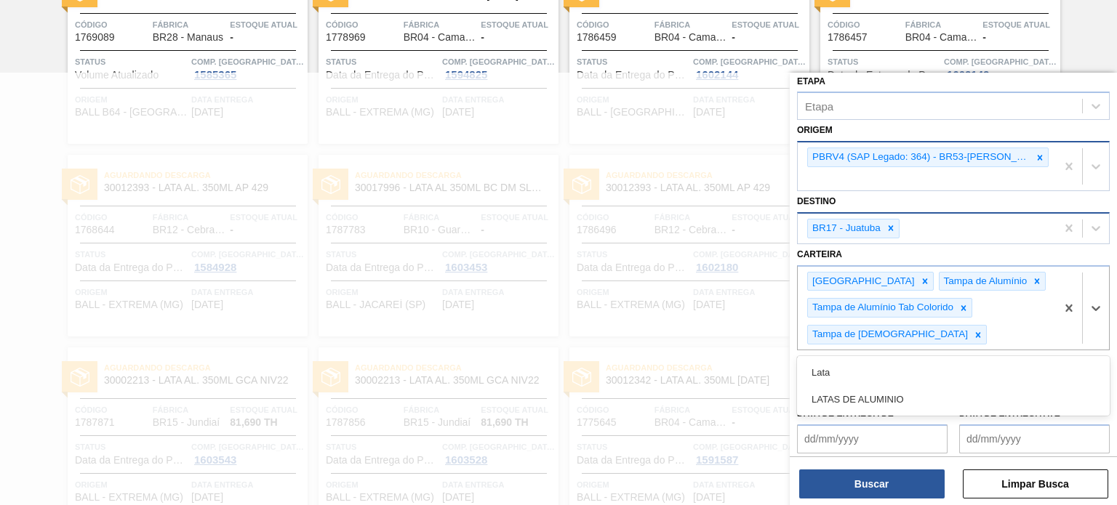
click at [1108, 403] on div "Data de Entrega até" at bounding box center [1034, 428] width 162 height 50
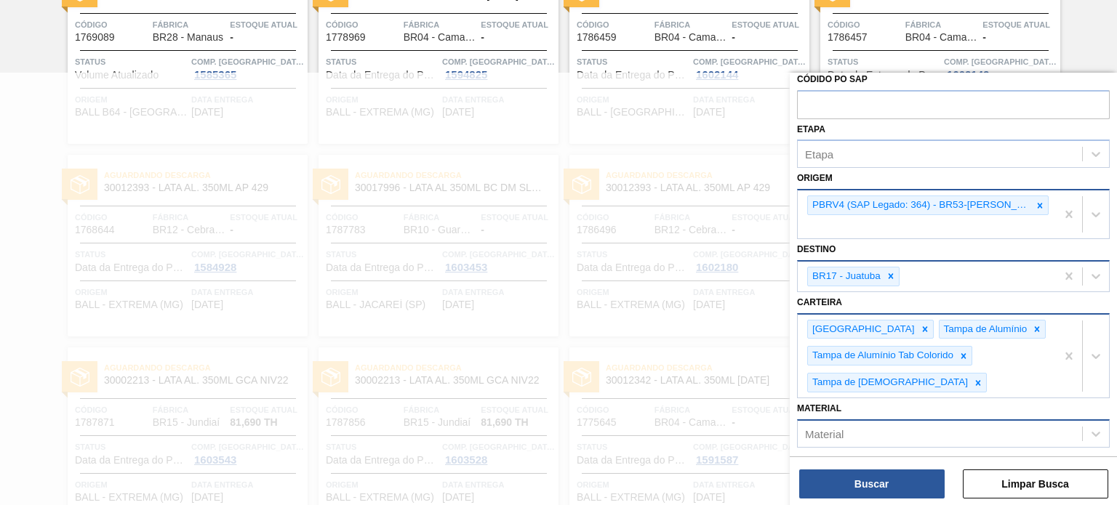
scroll to position [0, 0]
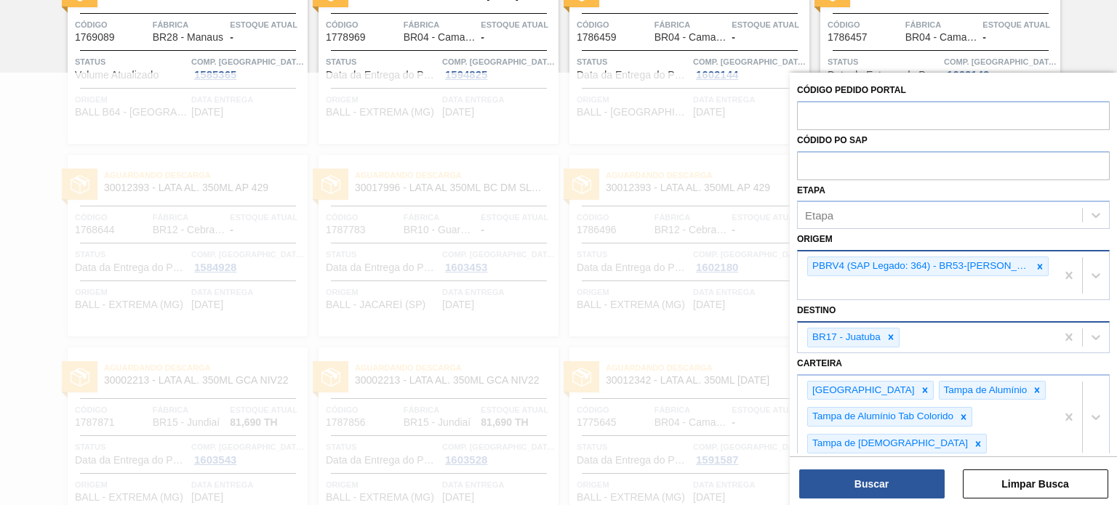
click at [875, 468] on div "Buscar Limpar Busca" at bounding box center [952, 476] width 327 height 41
click at [875, 483] on button "Buscar" at bounding box center [871, 484] width 145 height 29
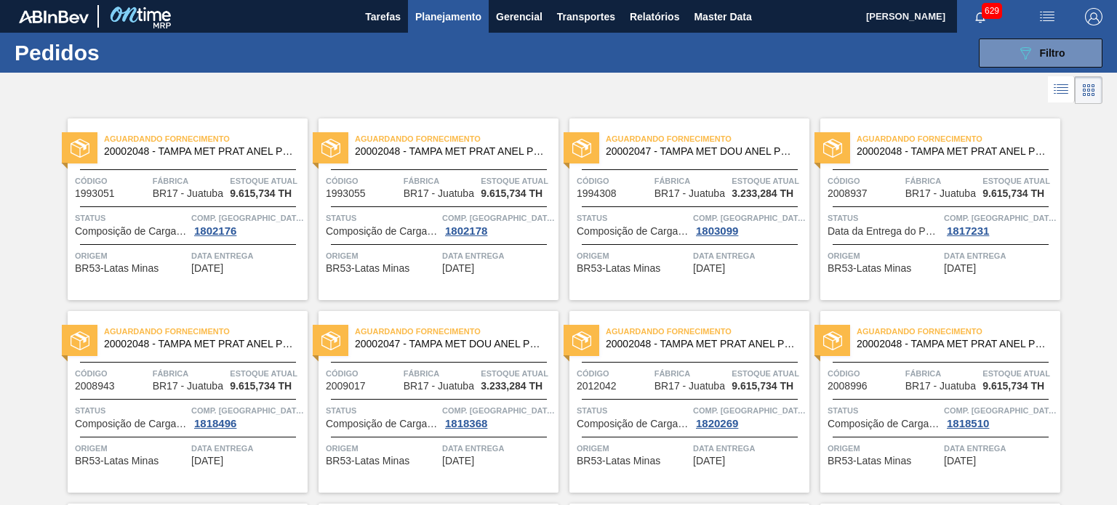
click at [180, 153] on span "20002048 - TAMPA MET PRAT ANEL PRATA CERVEJA CX600" at bounding box center [200, 151] width 192 height 11
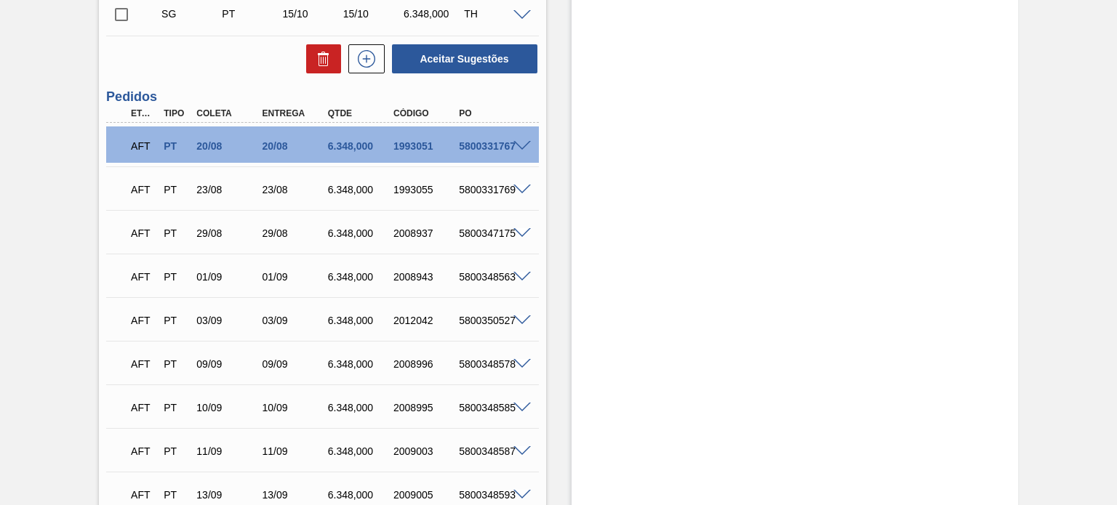
scroll to position [484, 0]
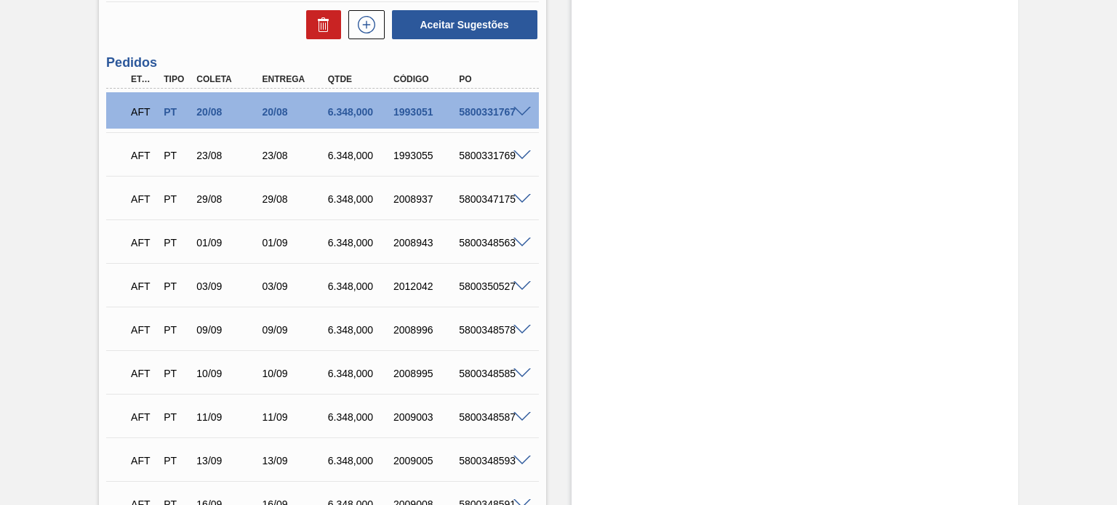
click at [520, 111] on span at bounding box center [521, 112] width 17 height 11
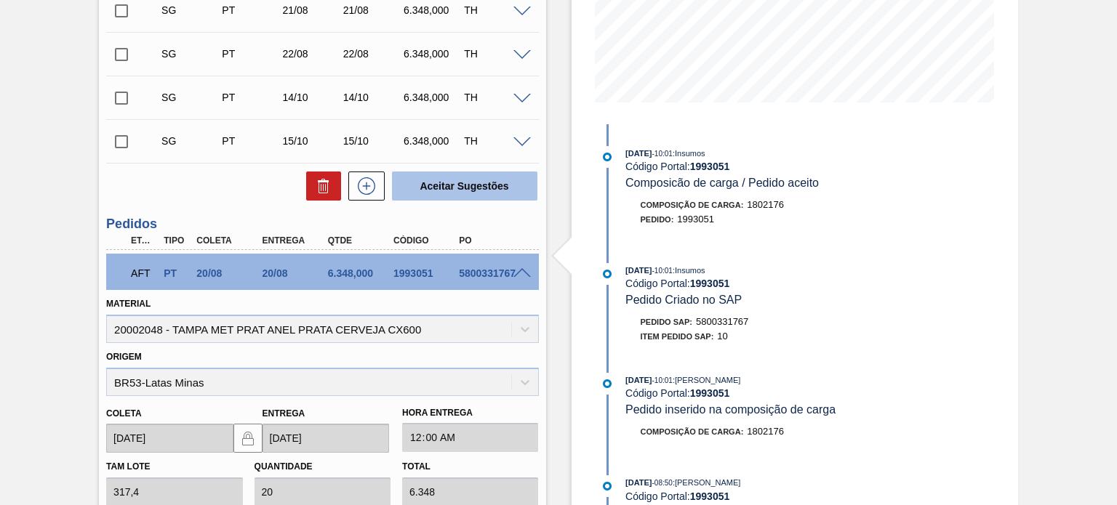
scroll to position [242, 0]
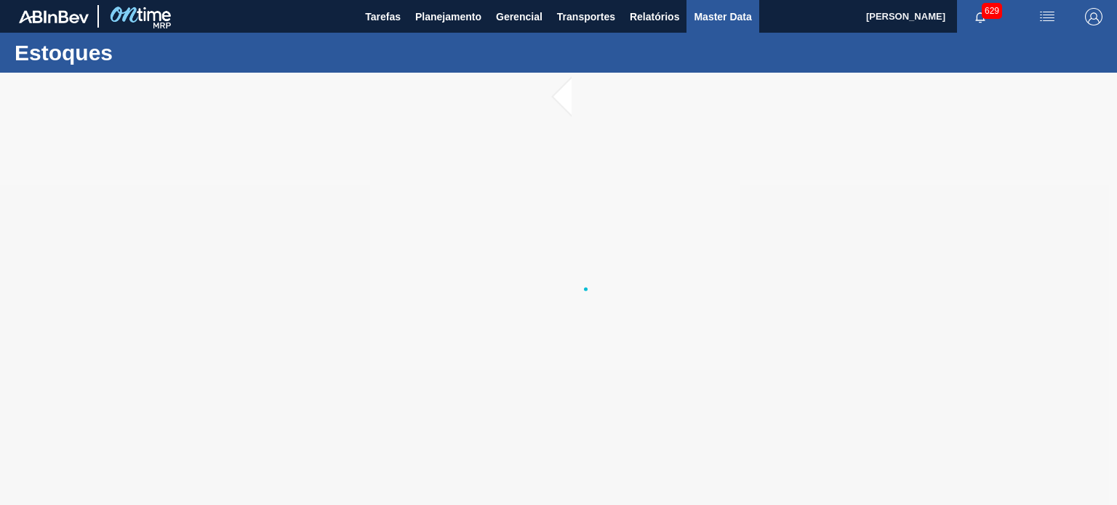
click at [712, 17] on span "Master Data" at bounding box center [721, 16] width 57 height 17
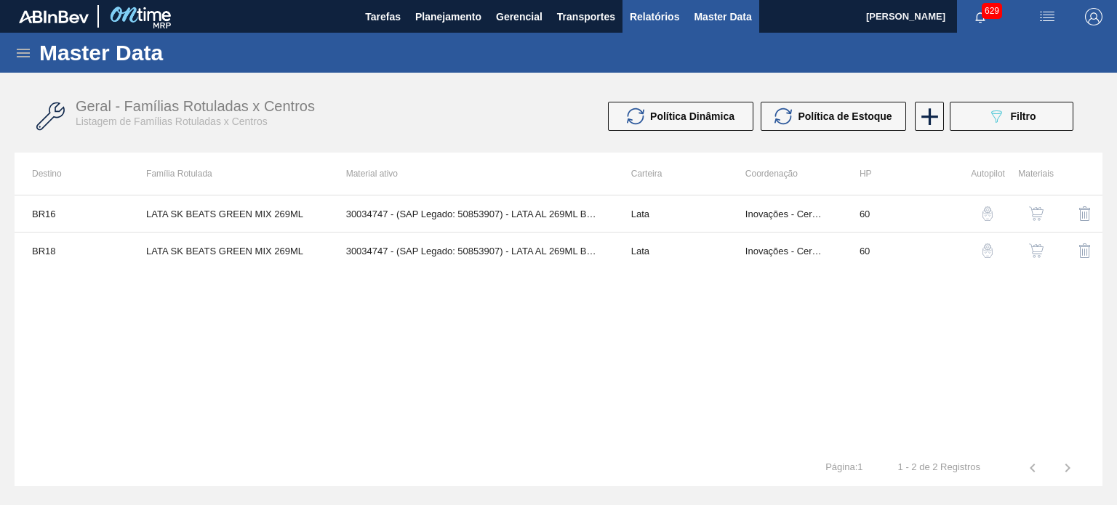
click at [641, 23] on span "Relatórios" at bounding box center [653, 16] width 49 height 17
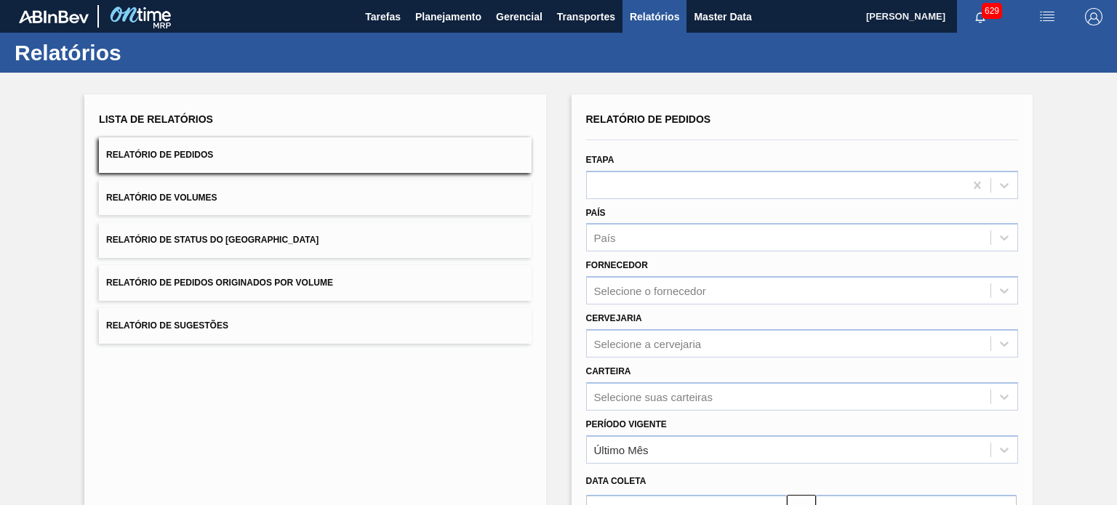
click at [218, 164] on button "Relatório de Pedidos" at bounding box center [315, 155] width 432 height 36
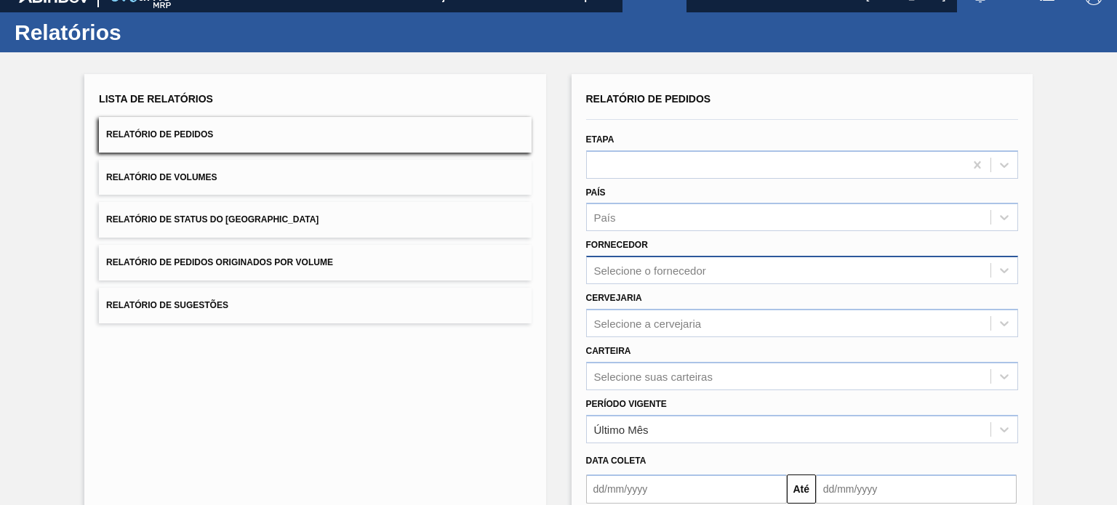
click at [643, 281] on div "Relatório de Pedidos Etapa País País Fornecedor Selecione o fornecedor Cervejar…" at bounding box center [802, 327] width 432 height 476
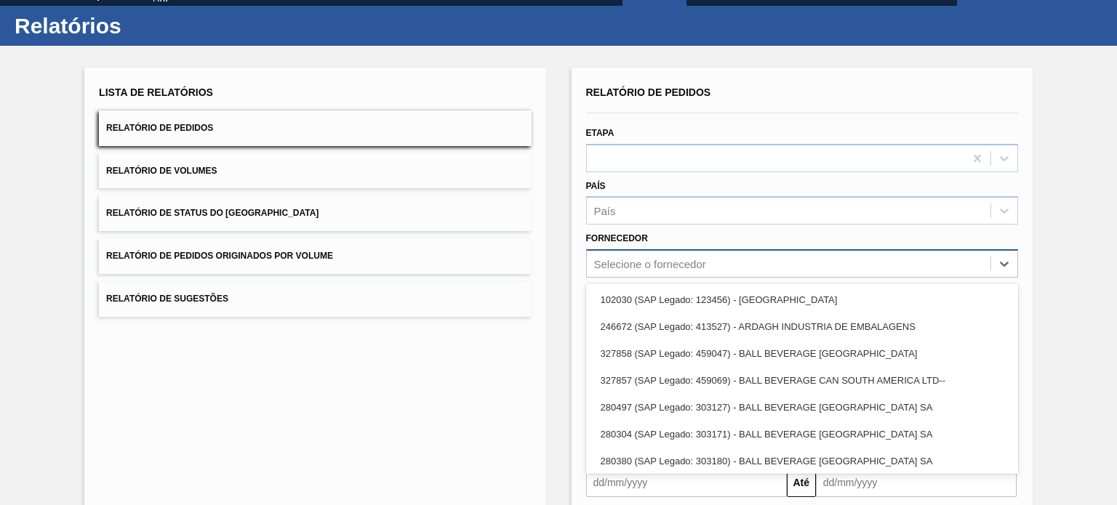
scroll to position [28, 0]
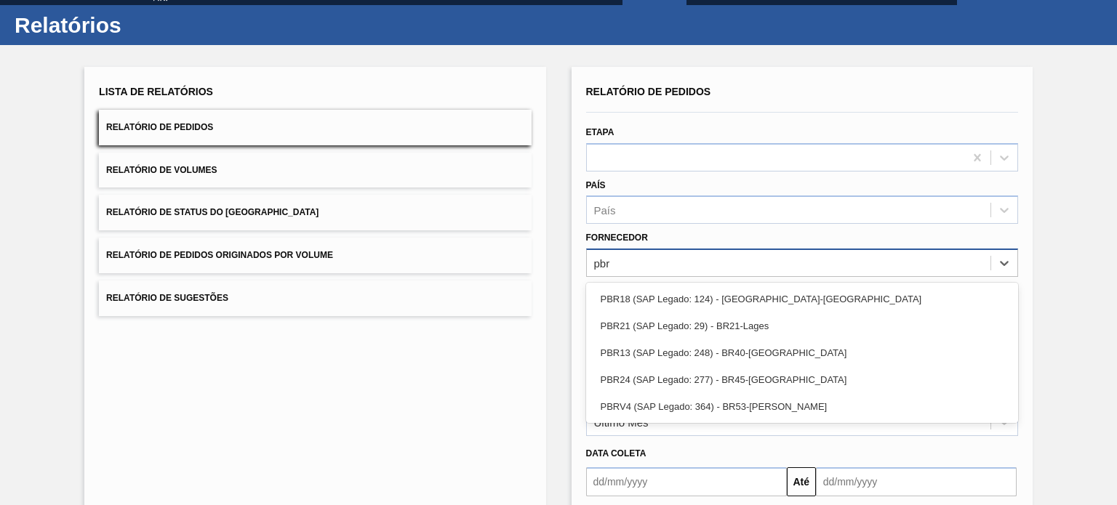
type input "pbrv"
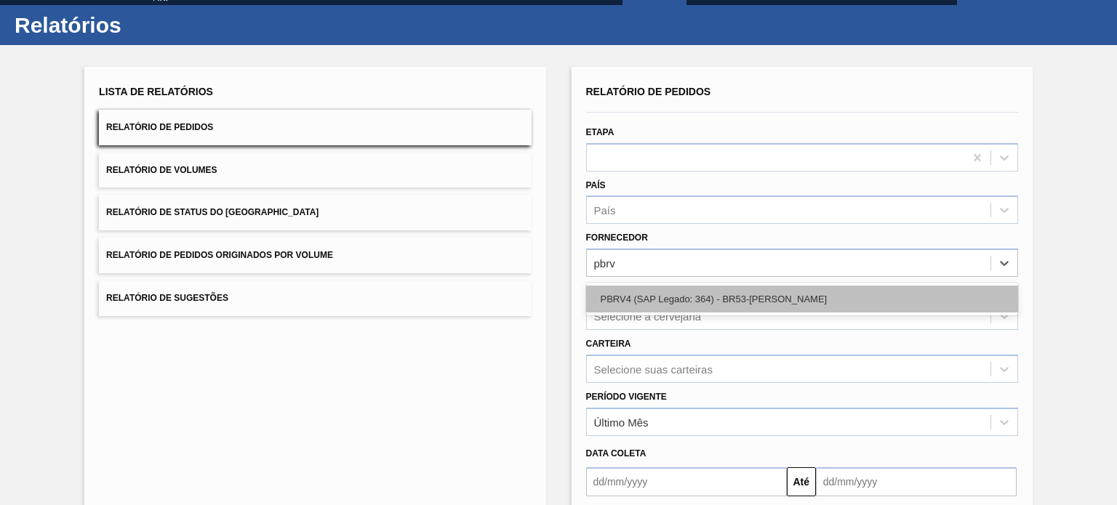
click at [643, 293] on div "PBRV4 (SAP Legado: 364) - BR53-[PERSON_NAME]" at bounding box center [802, 299] width 432 height 27
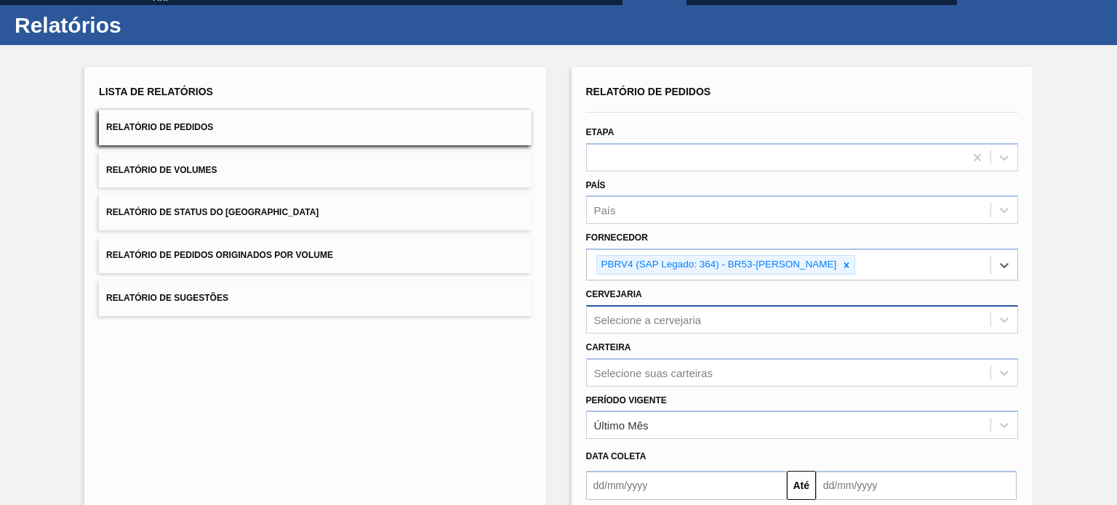
click at [631, 315] on div "Selecione a cervejaria" at bounding box center [802, 319] width 432 height 28
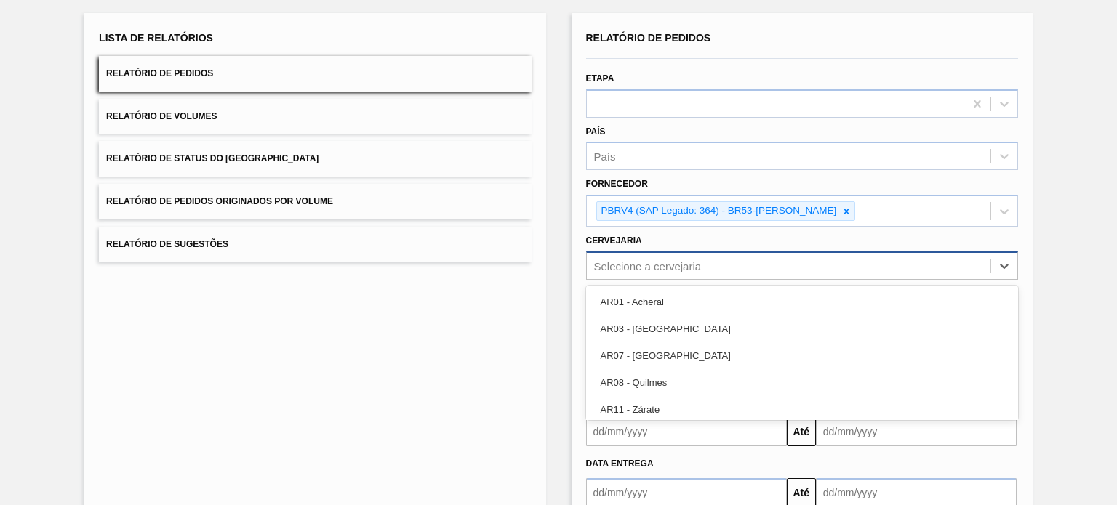
scroll to position [84, 0]
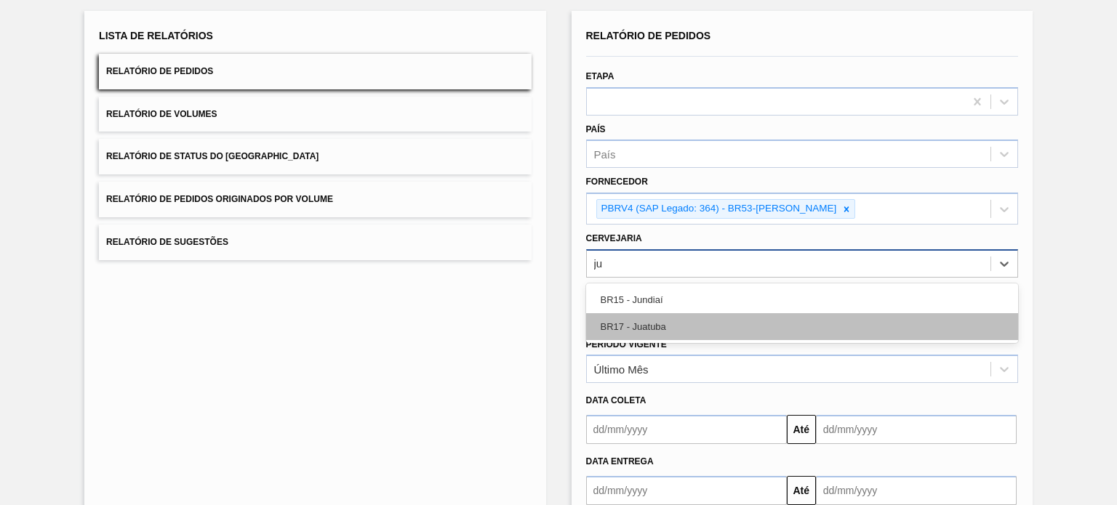
type input "jua"
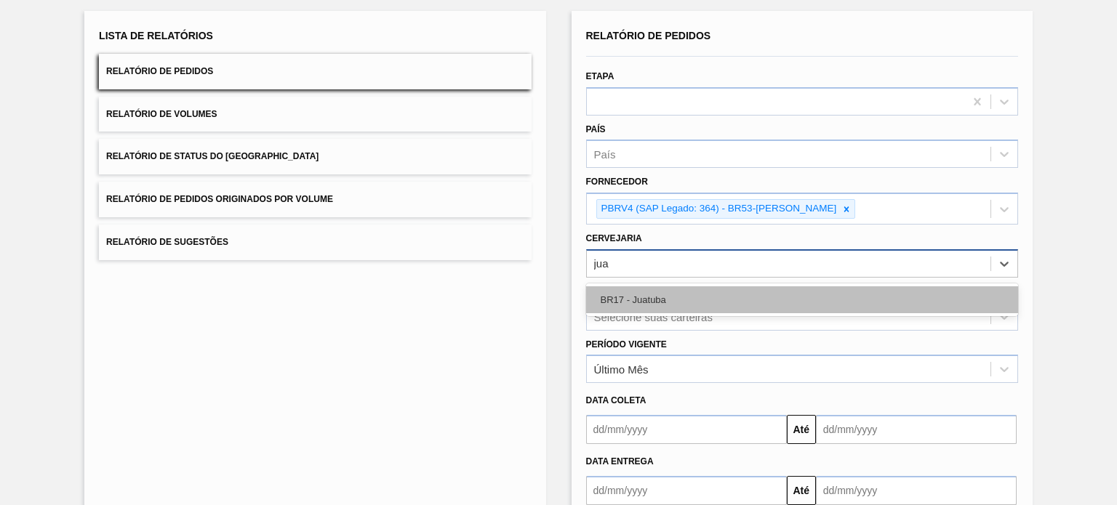
click at [640, 297] on div "BR17 - Juatuba" at bounding box center [802, 299] width 432 height 27
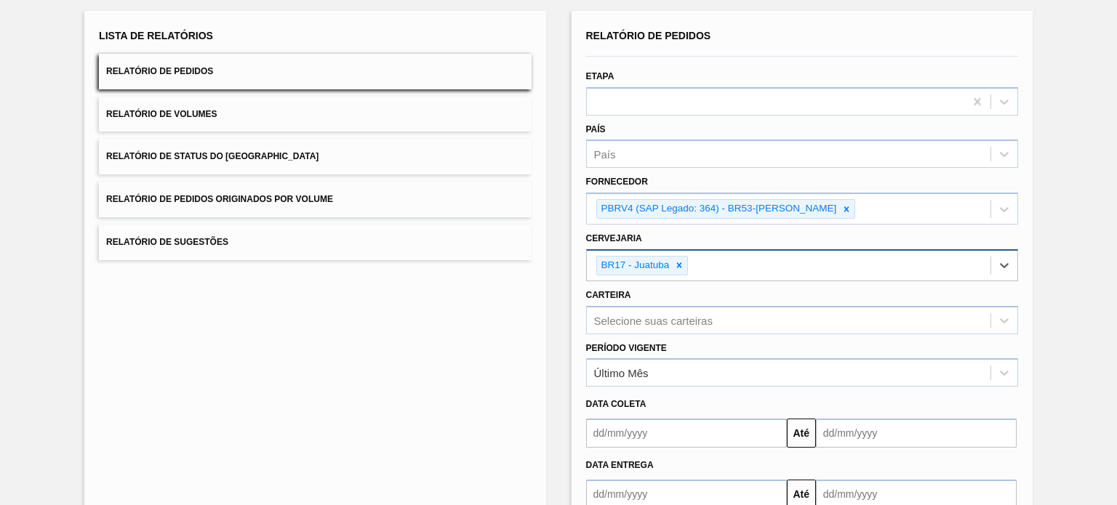
scroll to position [172, 0]
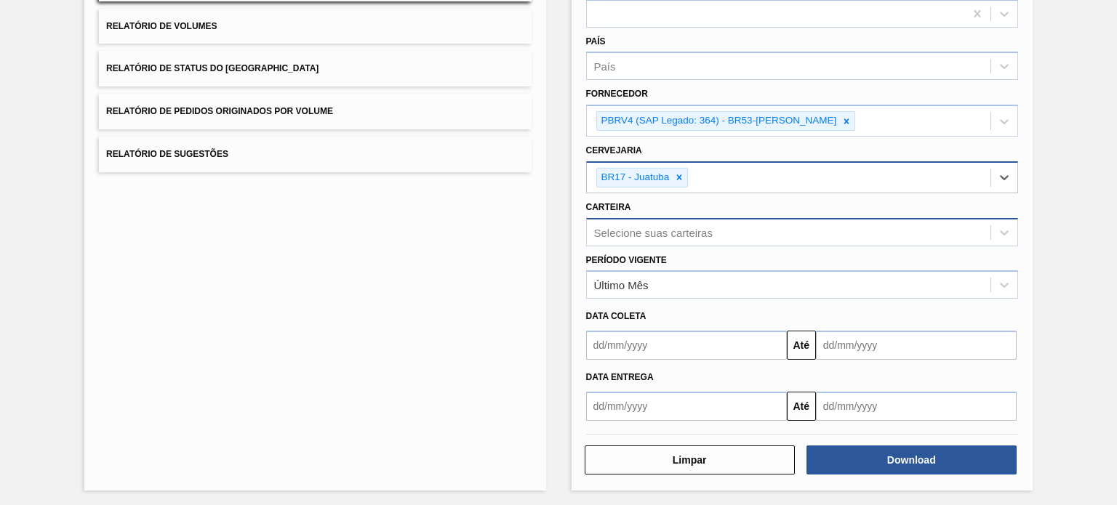
click at [656, 234] on div "Selecione suas carteiras" at bounding box center [653, 232] width 118 height 12
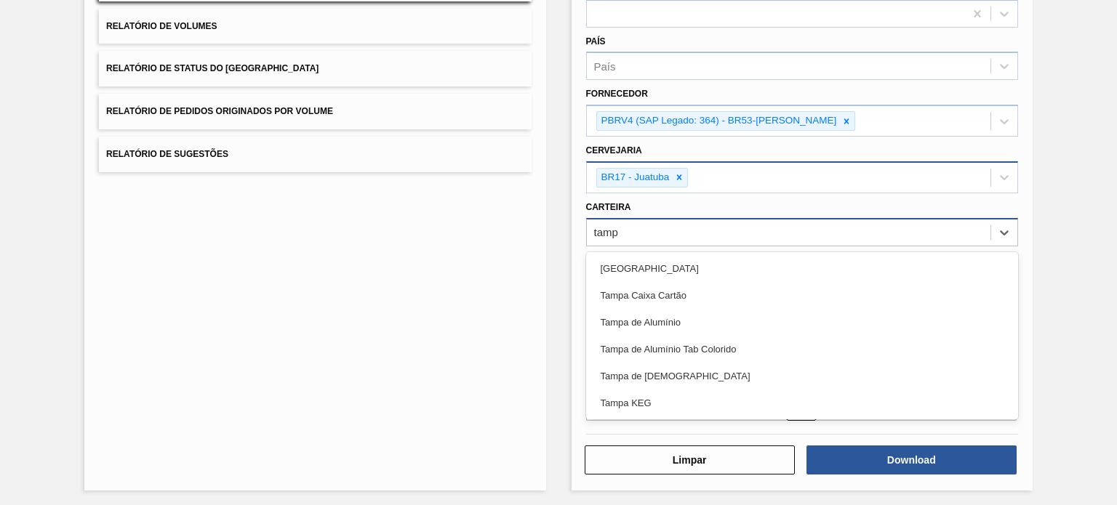
type input "[GEOGRAPHIC_DATA]"
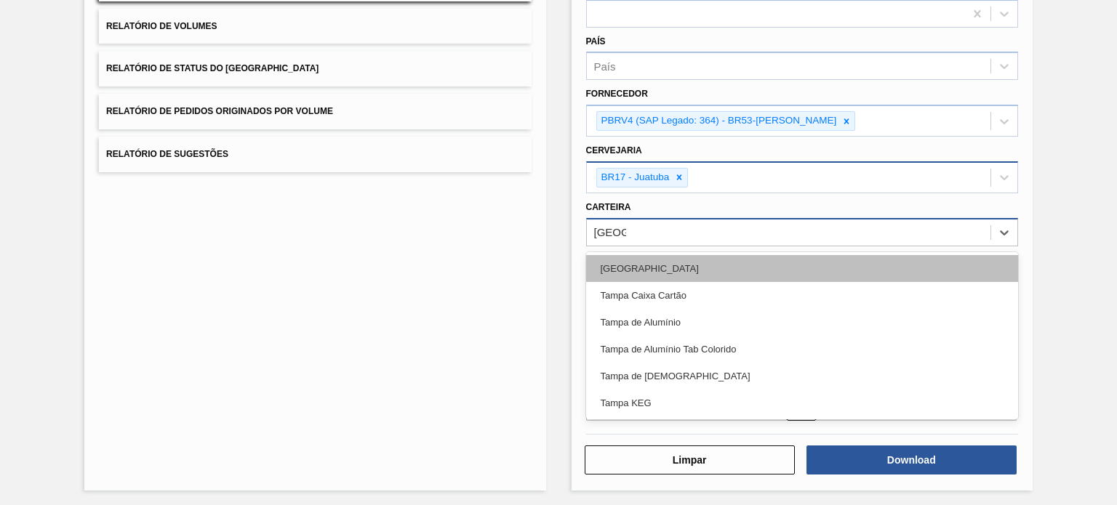
click at [645, 262] on div "[GEOGRAPHIC_DATA]" at bounding box center [802, 268] width 432 height 27
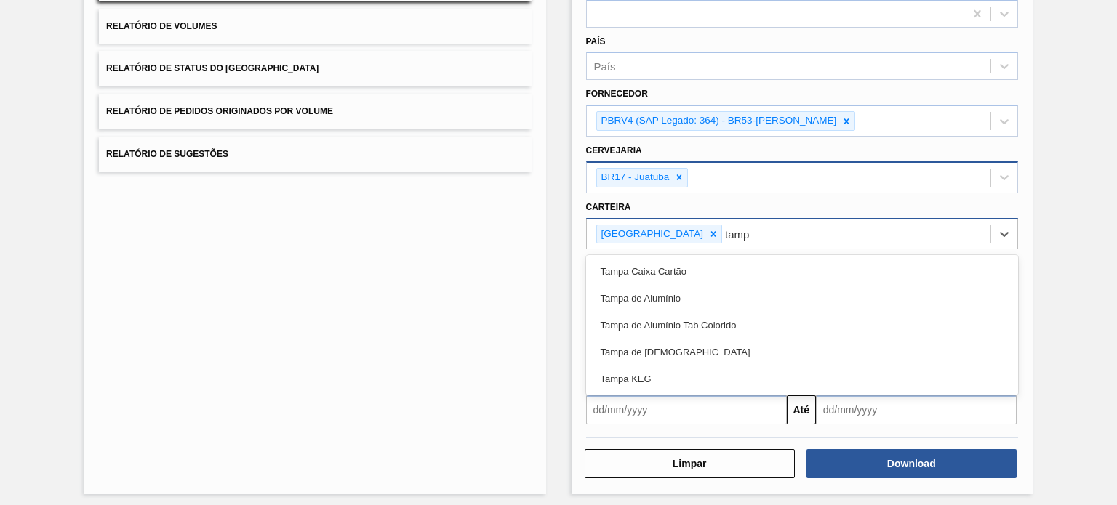
type input "[GEOGRAPHIC_DATA]"
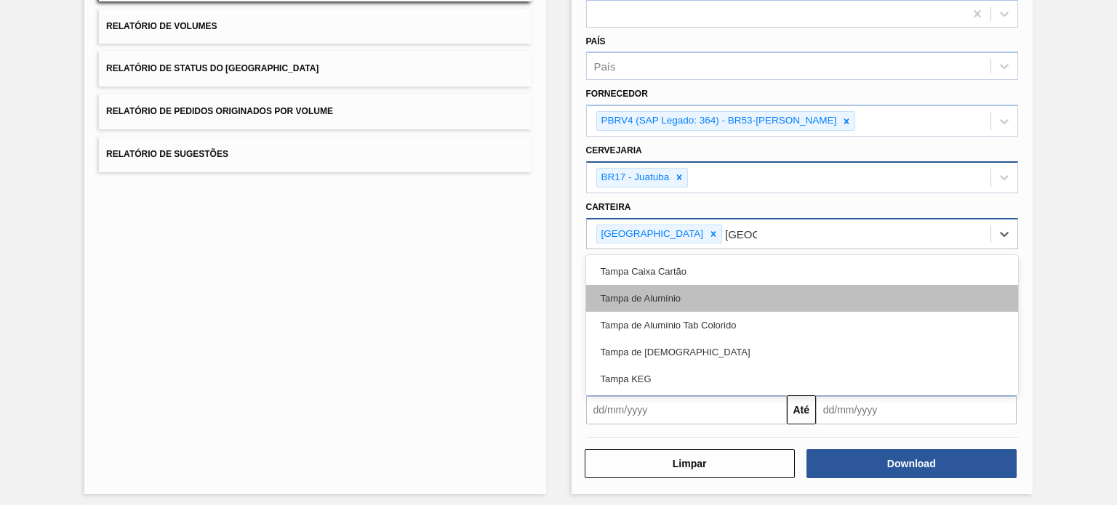
click at [649, 296] on div "Tampa de Alumínio" at bounding box center [802, 298] width 432 height 27
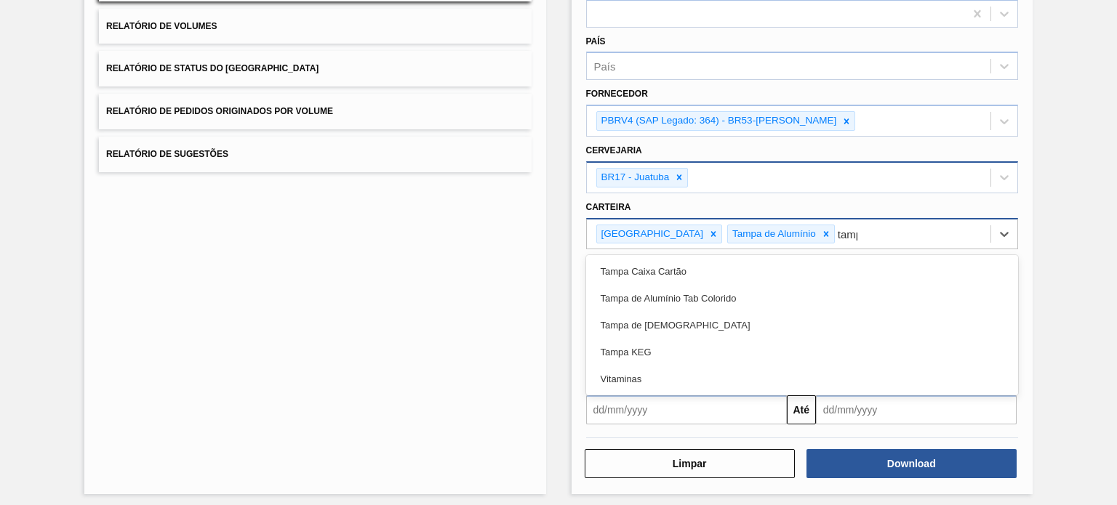
type input "[GEOGRAPHIC_DATA]"
click at [649, 296] on div "Tampa de Alumínio Tab Colorido" at bounding box center [802, 298] width 432 height 27
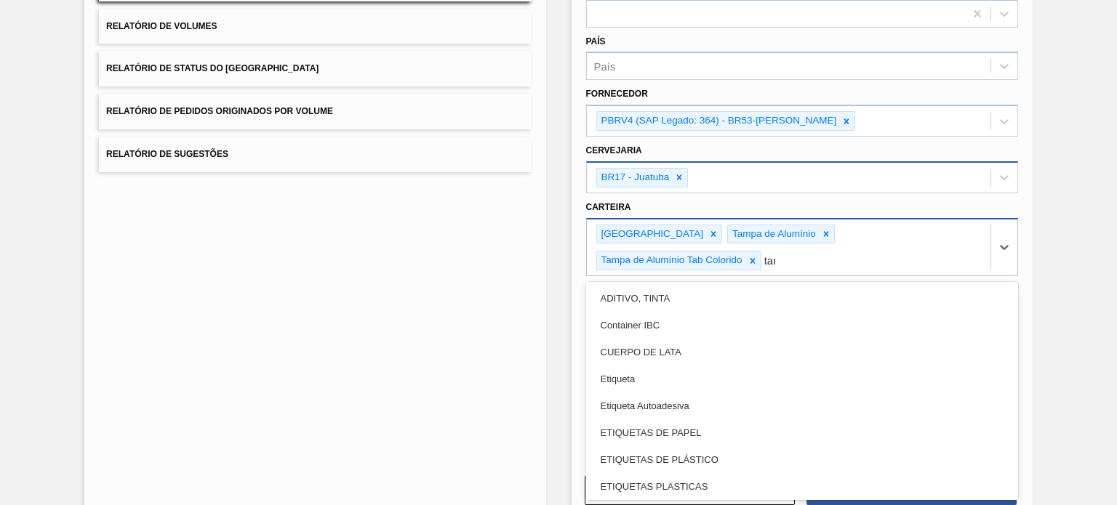
type input "tamp"
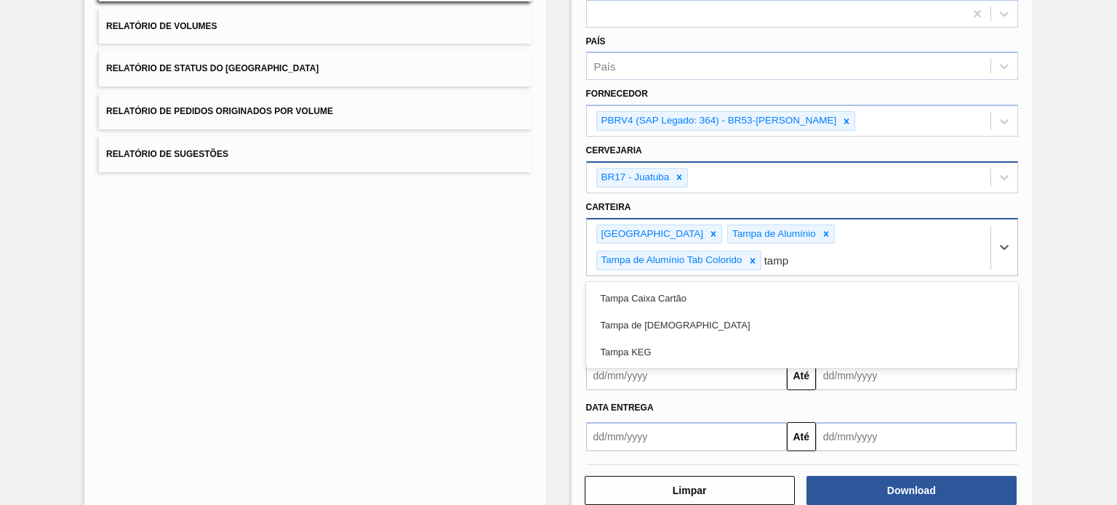
click at [649, 312] on div "Tampa de [DEMOGRAPHIC_DATA]" at bounding box center [802, 325] width 432 height 27
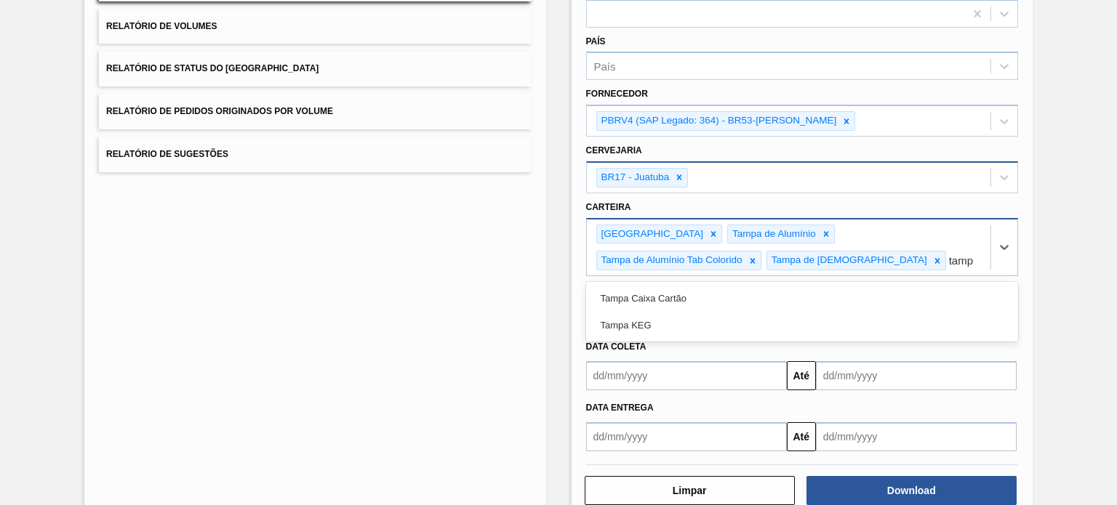
type input "tamp"
click at [556, 267] on div "Lista de Relatórios Relatório de Pedidos Relatório de Volumes Relatório de Stat…" at bounding box center [558, 220] width 1117 height 638
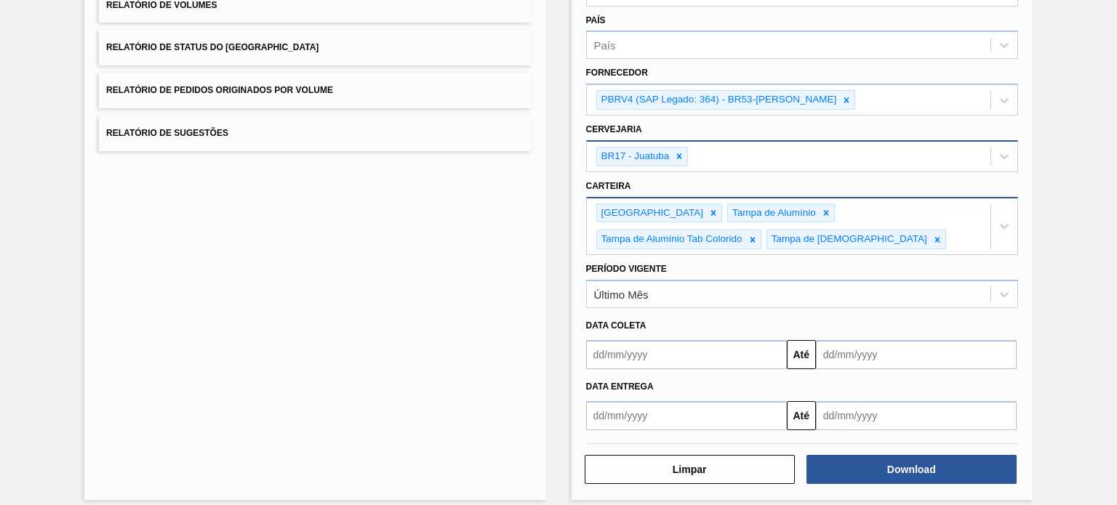
scroll to position [201, 0]
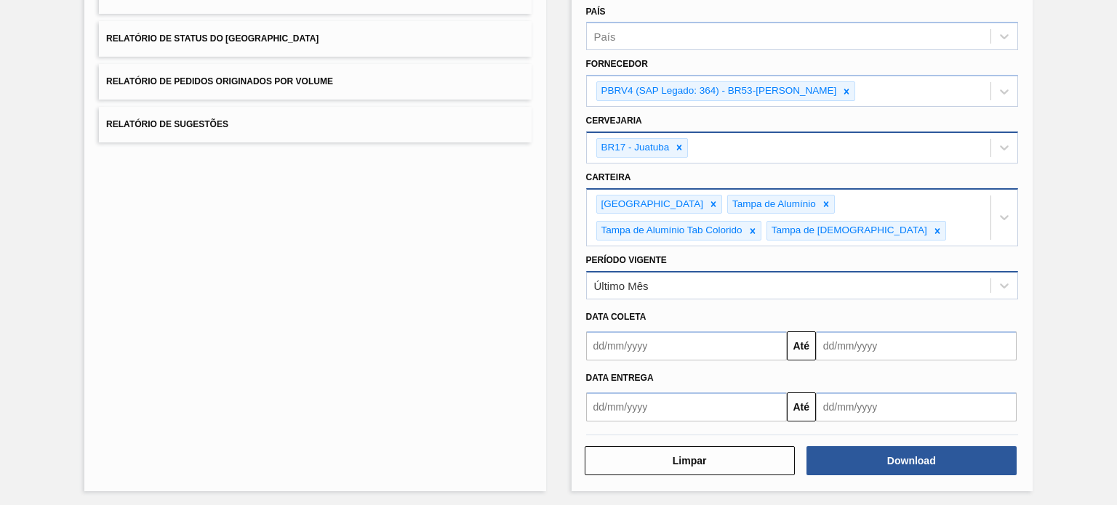
click at [675, 281] on div "Último Mês" at bounding box center [788, 285] width 403 height 21
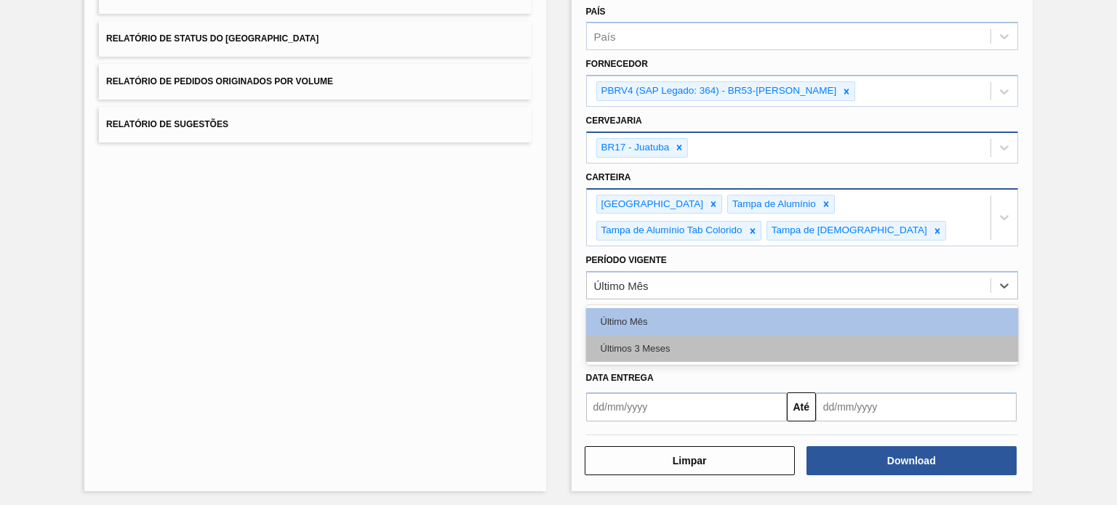
click at [663, 340] on div "Últimos 3 Meses" at bounding box center [802, 348] width 432 height 27
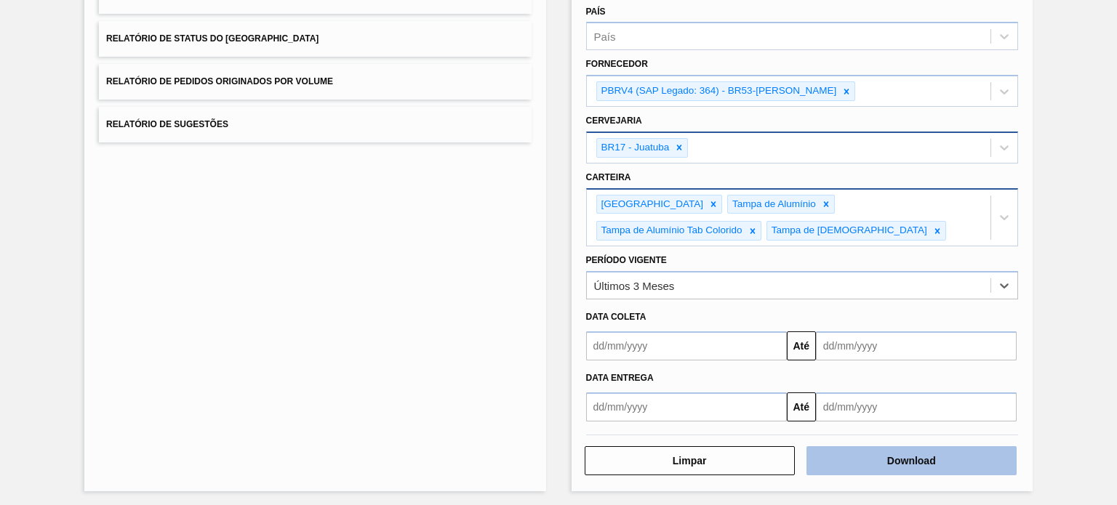
click at [890, 453] on button "Download" at bounding box center [911, 460] width 210 height 29
